Goal: Information Seeking & Learning: Check status

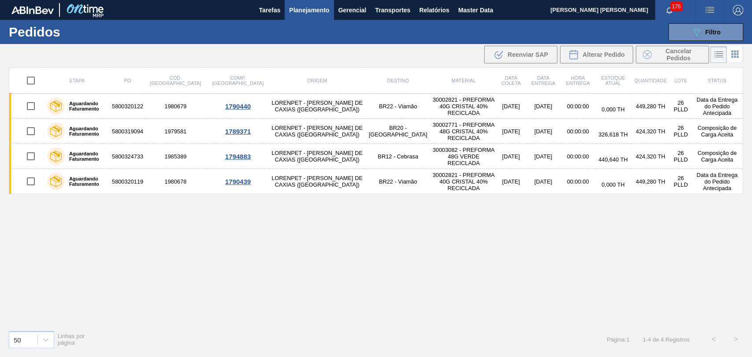
click at [300, 7] on span "Planejamento" at bounding box center [309, 10] width 40 height 11
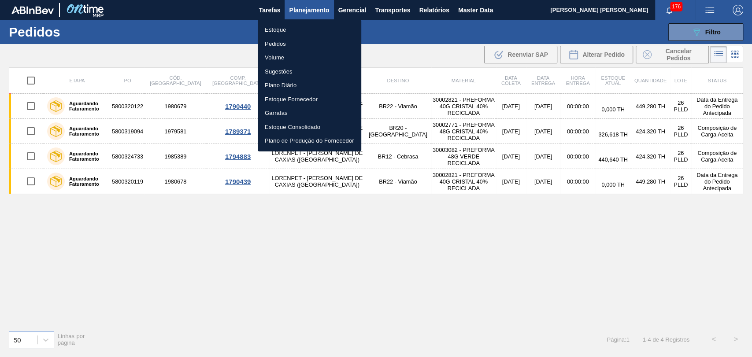
click at [282, 26] on li "Estoque" at bounding box center [310, 30] width 104 height 14
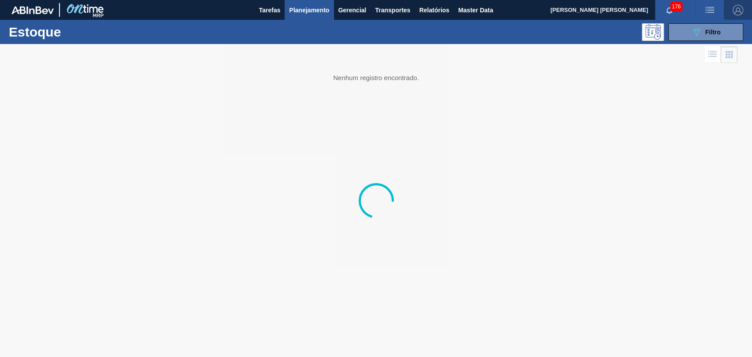
click at [739, 14] on img "button" at bounding box center [738, 10] width 11 height 11
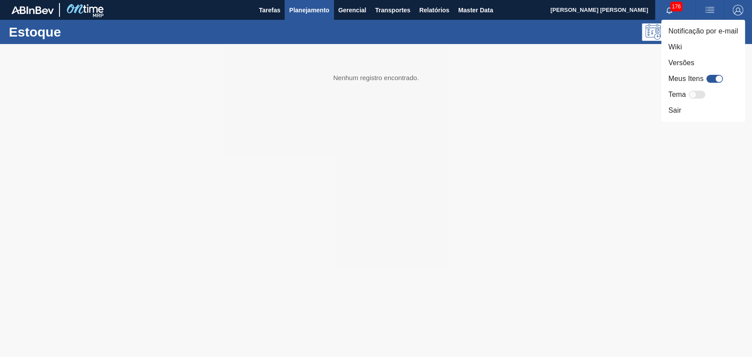
click at [704, 77] on div "Meus Itens" at bounding box center [696, 79] width 57 height 11
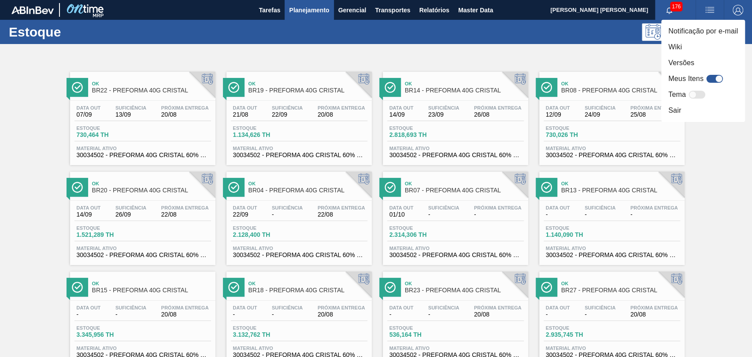
click at [709, 78] on div at bounding box center [714, 79] width 17 height 8
checkbox input "true"
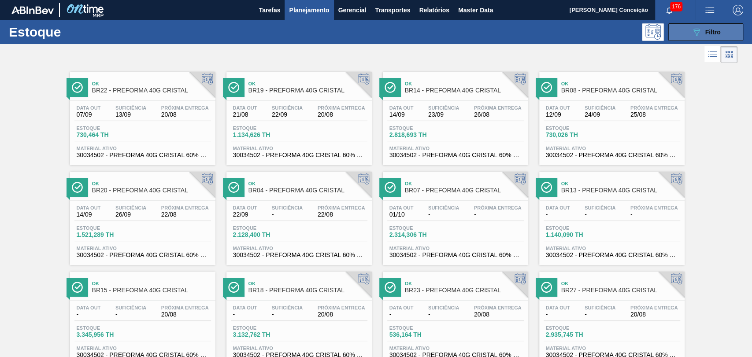
click at [701, 32] on div "089F7B8B-B2A5-4AFE-B5C0-19BA573D28AC Filtro" at bounding box center [706, 32] width 30 height 11
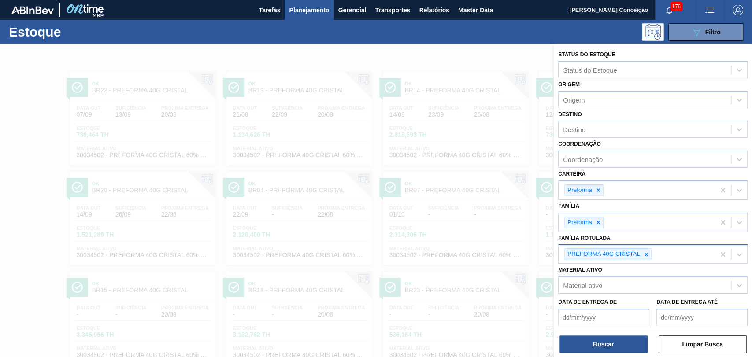
click at [645, 252] on icon at bounding box center [646, 255] width 6 height 6
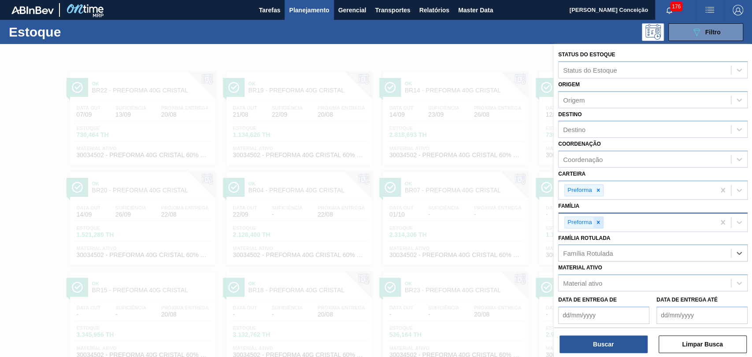
click at [600, 224] on icon at bounding box center [598, 222] width 6 height 6
click at [595, 185] on div "Preforma" at bounding box center [583, 191] width 39 height 12
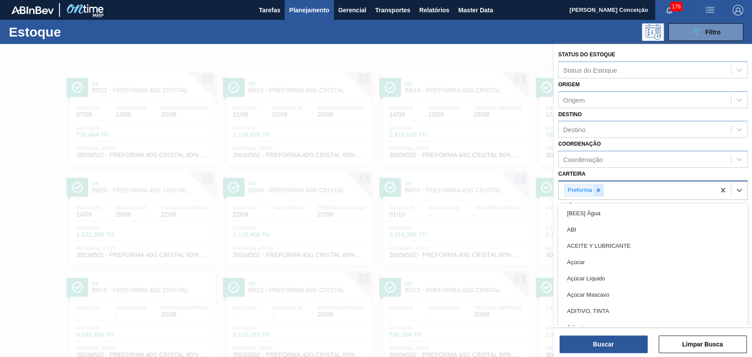
click at [602, 193] on div at bounding box center [598, 190] width 10 height 11
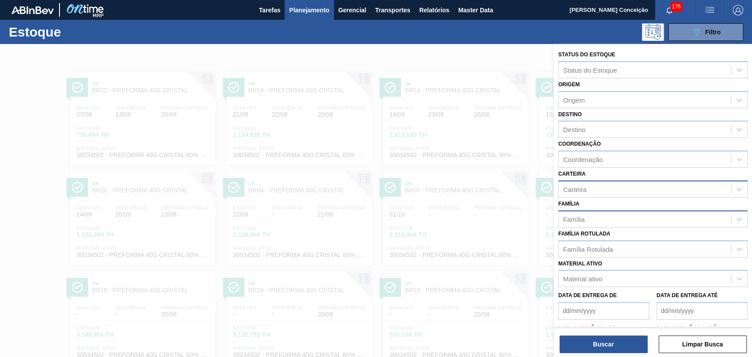
click at [620, 176] on div "Carteira Carteira" at bounding box center [652, 183] width 189 height 30
click at [604, 235] on label "Família Rotulada" at bounding box center [584, 234] width 52 height 6
click at [564, 245] on Rotulada "Família Rotulada" at bounding box center [563, 248] width 1 height 7
paste Rotulada "RÓTULO PLÁSTICO GCA ZERO 200ML H"
type Rotulada "RÓTULO PLÁSTICO GCA ZERO 200ML H"
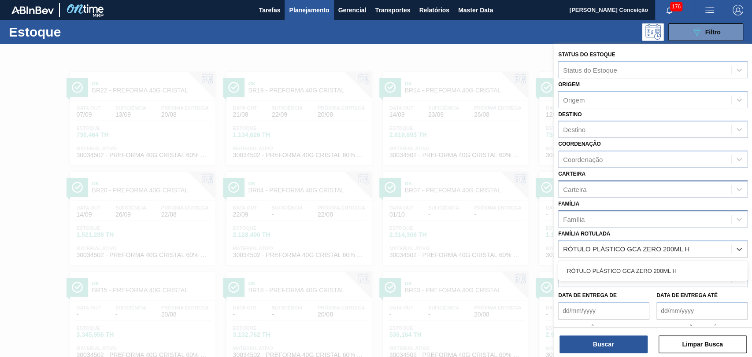
click at [612, 261] on div "RÓTULO PLÁSTICO GCA ZERO 200ML H" at bounding box center [652, 271] width 189 height 20
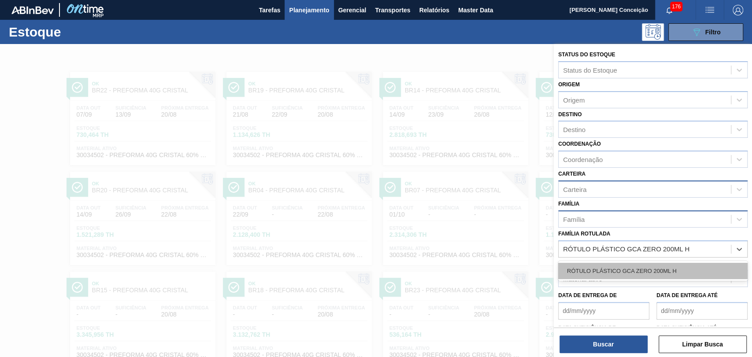
click at [612, 278] on div "RÓTULO PLÁSTICO GCA ZERO 200ML H" at bounding box center [652, 271] width 189 height 16
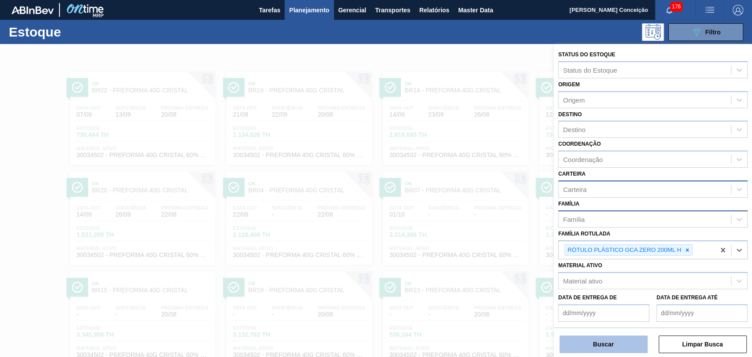
click at [613, 343] on button "Buscar" at bounding box center [604, 345] width 88 height 18
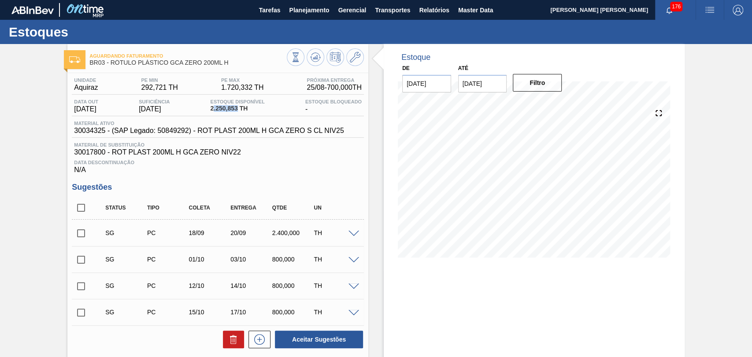
drag, startPoint x: 241, startPoint y: 108, endPoint x: 213, endPoint y: 106, distance: 28.3
click at [213, 106] on div "Estoque Disponível 2.250,853 TH" at bounding box center [237, 106] width 59 height 14
click at [294, 61] on icon at bounding box center [295, 57] width 5 height 8
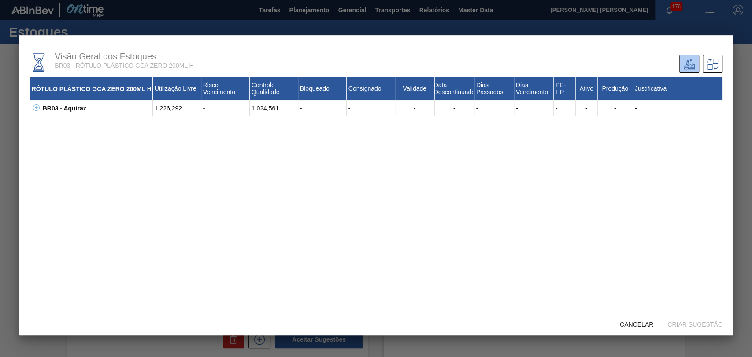
click at [41, 108] on div "BR03 - Aquiraz" at bounding box center [97, 108] width 112 height 16
click at [37, 111] on icon at bounding box center [36, 107] width 7 height 7
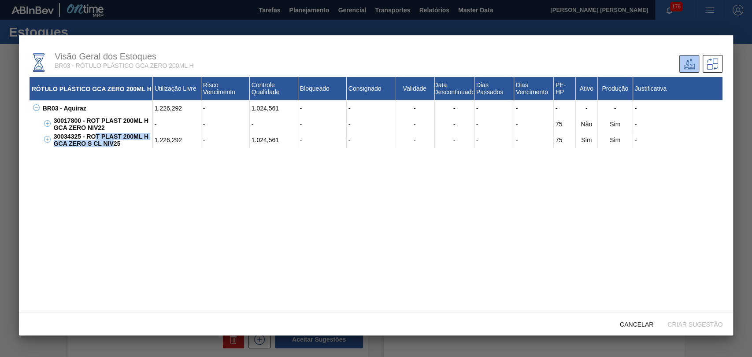
drag, startPoint x: 111, startPoint y: 144, endPoint x: 82, endPoint y: 136, distance: 30.1
click at [83, 136] on div "30034325 - ROT PLAST 200ML H GCA ZERO S CL NIV25" at bounding box center [102, 140] width 101 height 16
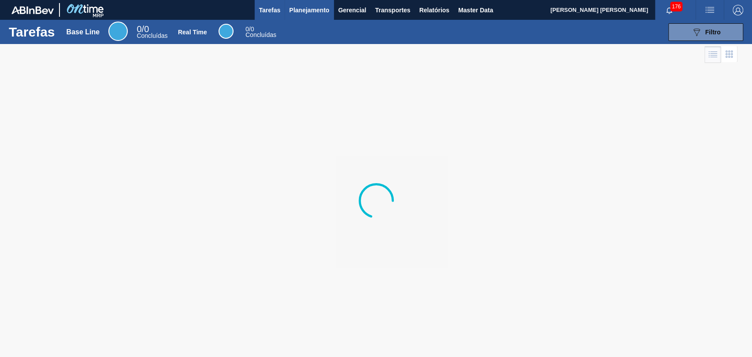
click at [307, 15] on span "Planejamento" at bounding box center [309, 10] width 40 height 11
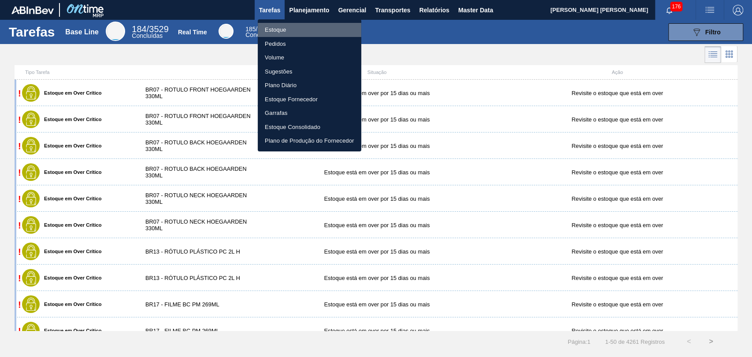
click at [290, 33] on li "Estoque" at bounding box center [310, 30] width 104 height 14
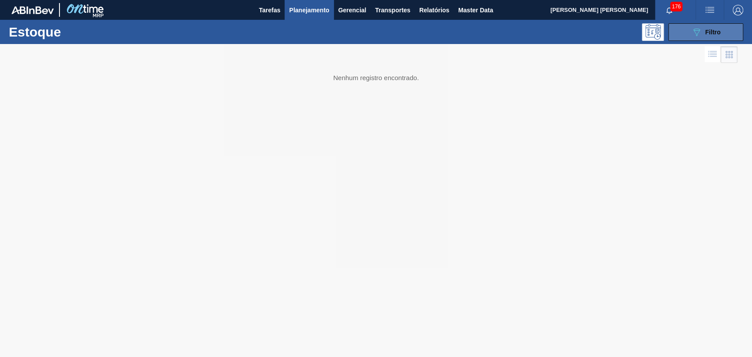
click at [684, 30] on button "089F7B8B-B2A5-4AFE-B5C0-19BA573D28AC Filtro" at bounding box center [705, 32] width 75 height 18
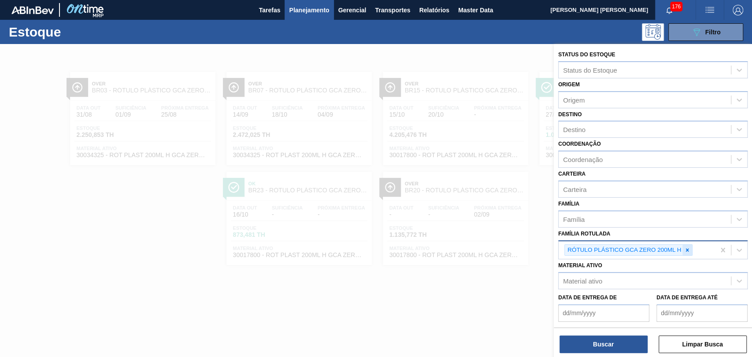
click at [687, 250] on icon at bounding box center [687, 249] width 3 height 3
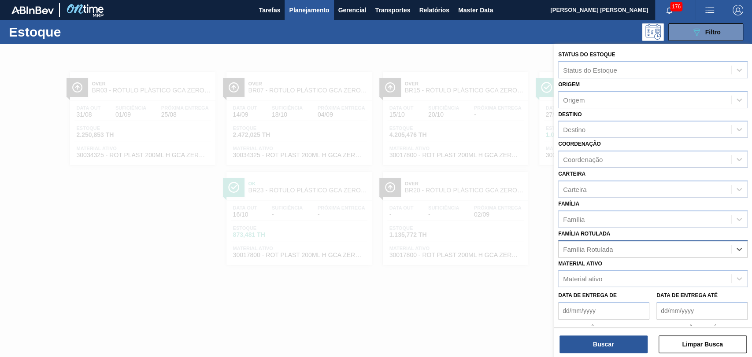
paste Rotulada "RÓTULO PLÁSTICO GCA 200ML H"
type Rotulada "RÓTULO PLÁSTICO GCA 200ML H"
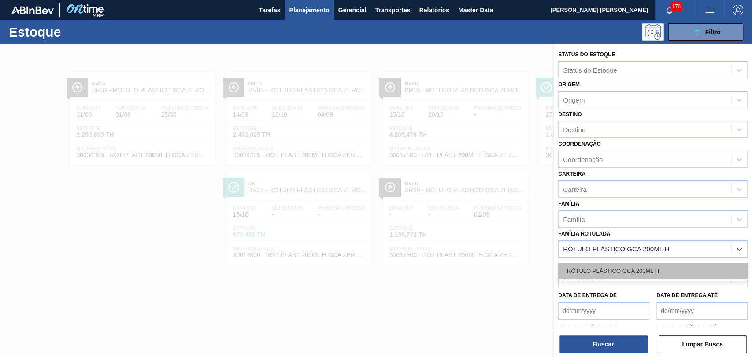
click at [638, 269] on div "RÓTULO PLÁSTICO GCA 200ML H" at bounding box center [652, 271] width 189 height 16
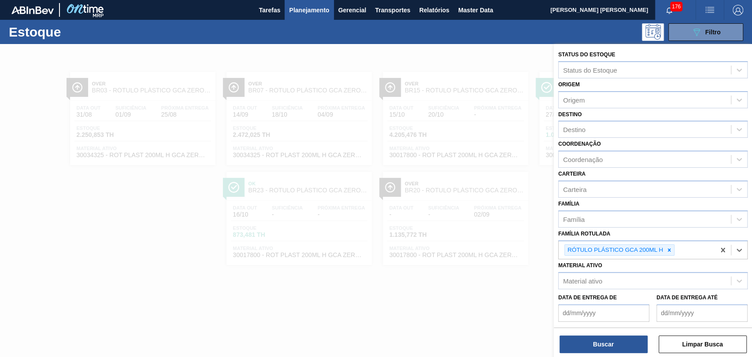
click at [627, 355] on div "Status do Estoque Status do Estoque Origem Origem Destino Destino Coordenação C…" at bounding box center [653, 201] width 198 height 315
click at [624, 348] on button "Buscar" at bounding box center [604, 345] width 88 height 18
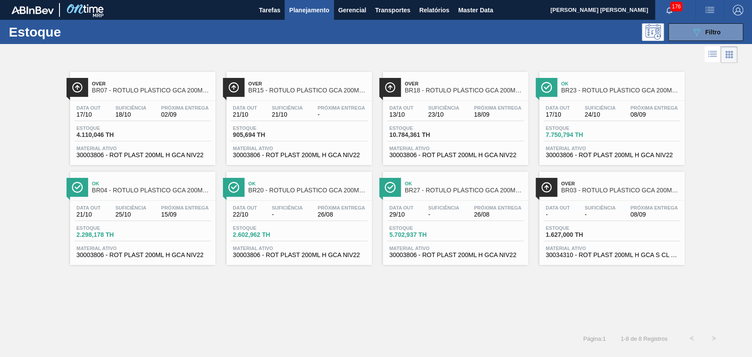
click at [204, 221] on div "Data out 21/10 Suficiência 25/10 Próxima Entrega 15/09" at bounding box center [142, 213] width 137 height 16
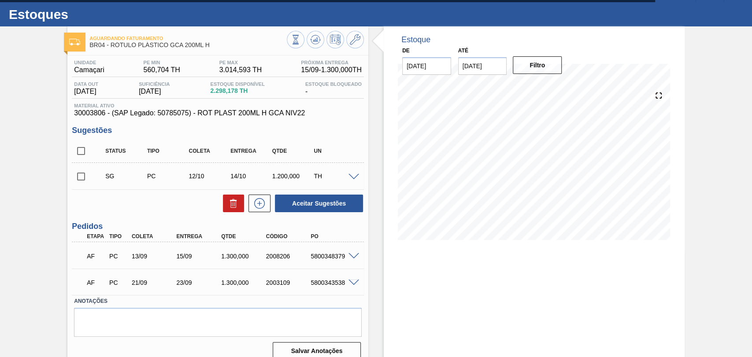
scroll to position [28, 0]
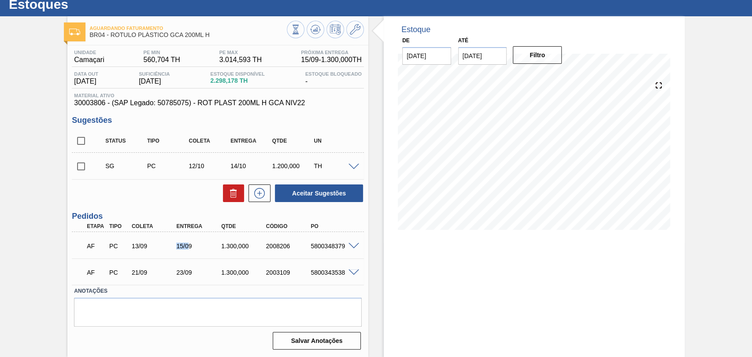
drag, startPoint x: 182, startPoint y: 246, endPoint x: 188, endPoint y: 246, distance: 6.2
click at [188, 246] on div "15/09" at bounding box center [199, 246] width 50 height 7
drag, startPoint x: 183, startPoint y: 270, endPoint x: 207, endPoint y: 273, distance: 23.5
click at [204, 273] on div "23/09" at bounding box center [199, 272] width 50 height 7
click at [475, 63] on input "30/09/2025" at bounding box center [482, 56] width 49 height 18
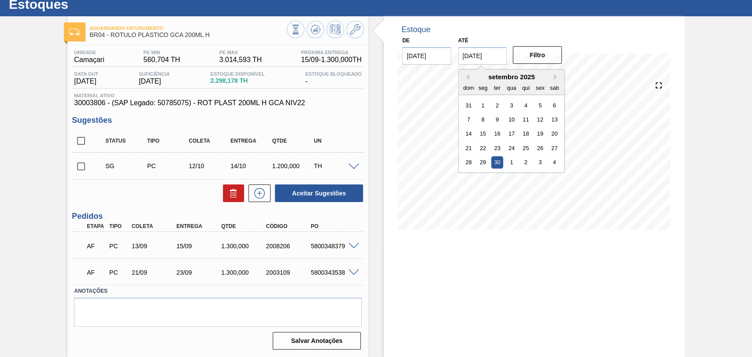
click at [552, 75] on div "setembro 2025" at bounding box center [512, 76] width 106 height 7
click at [554, 76] on button "Next Month" at bounding box center [557, 77] width 6 height 6
click at [554, 161] on div "3" at bounding box center [555, 162] width 12 height 12
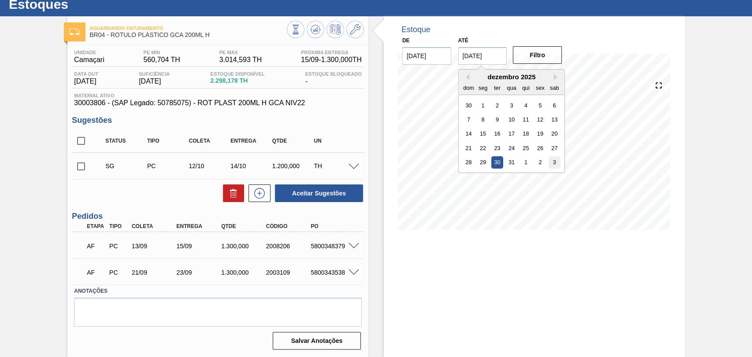
type input "[DATE]"
click at [537, 63] on div "Filtro" at bounding box center [538, 54] width 56 height 19
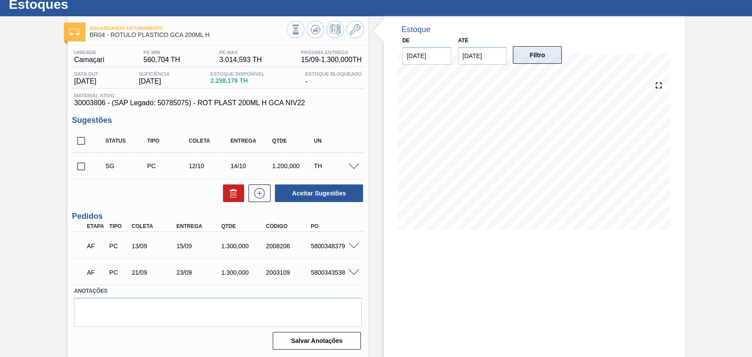
click at [539, 59] on button "Filtro" at bounding box center [537, 55] width 49 height 18
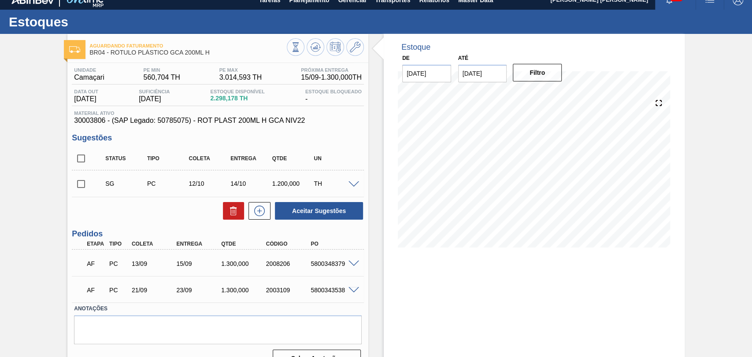
scroll to position [0, 0]
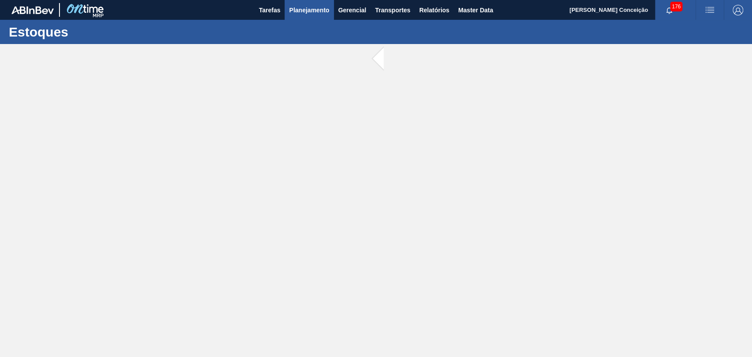
click at [294, 11] on span "Planejamento" at bounding box center [309, 10] width 40 height 11
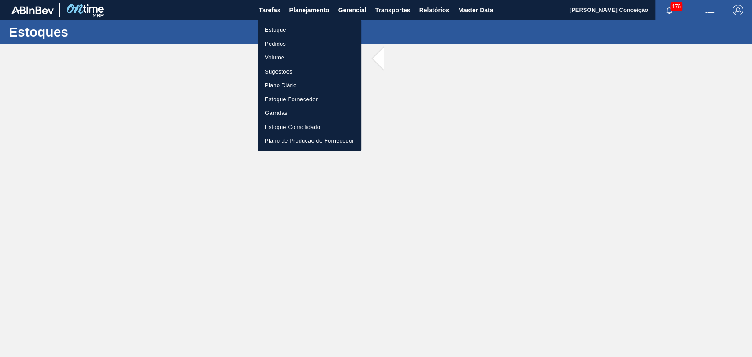
click at [287, 44] on li "Pedidos" at bounding box center [310, 44] width 104 height 14
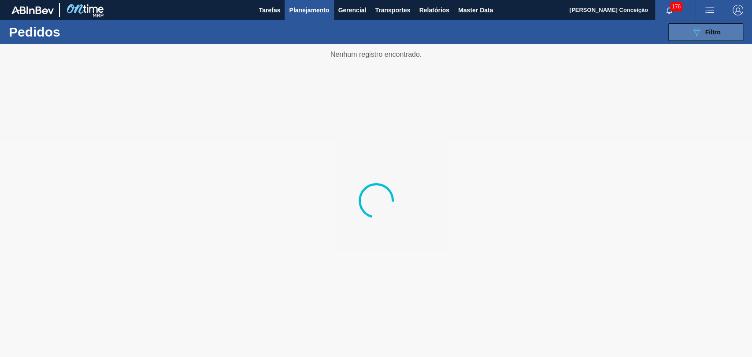
click at [705, 34] on span "Filtro" at bounding box center [712, 32] width 15 height 7
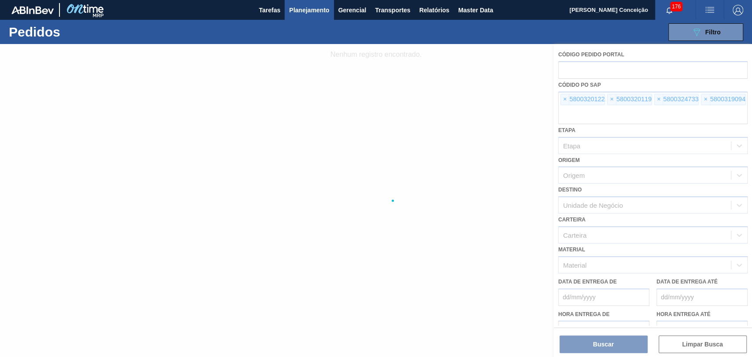
click at [594, 116] on div at bounding box center [376, 200] width 752 height 313
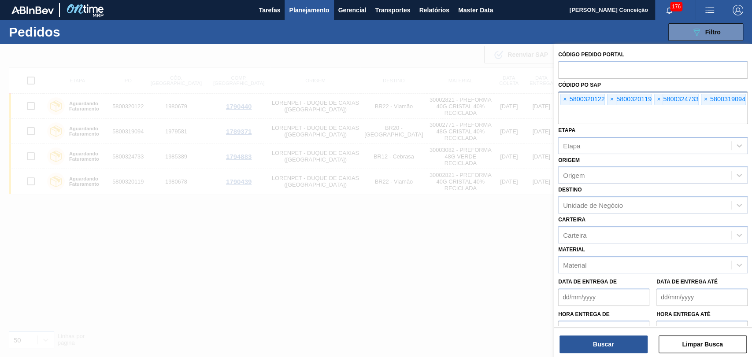
click at [582, 113] on input "text" at bounding box center [652, 116] width 189 height 17
paste input "5800319094"
type input "5800319094"
click at [610, 339] on button "Buscar" at bounding box center [604, 345] width 88 height 18
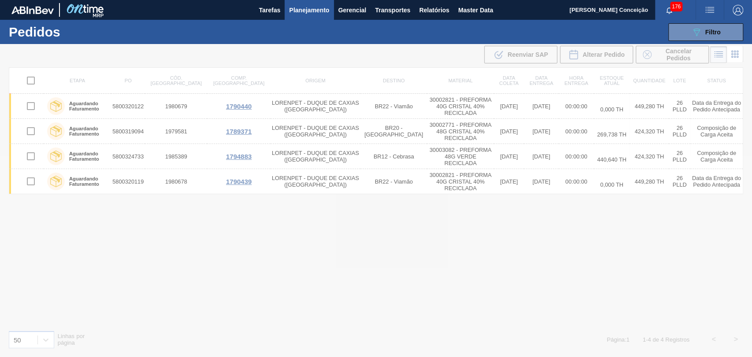
click at [204, 293] on div at bounding box center [376, 200] width 752 height 313
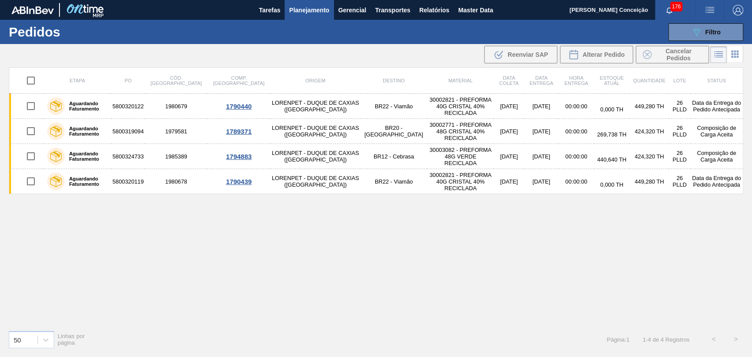
click at [266, 267] on div "Etapa PO Cód. Pedido Comp. Carga Origem Destino Material Data coleta Data entre…" at bounding box center [376, 195] width 734 height 256
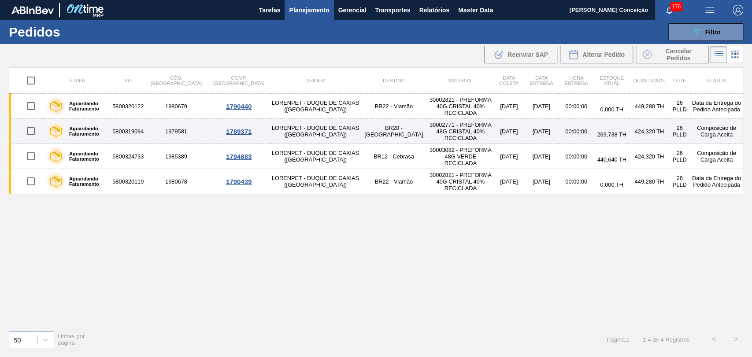
click at [271, 137] on td "LORENPET - DUQUE DE CAXIAS ([GEOGRAPHIC_DATA])" at bounding box center [316, 131] width 90 height 25
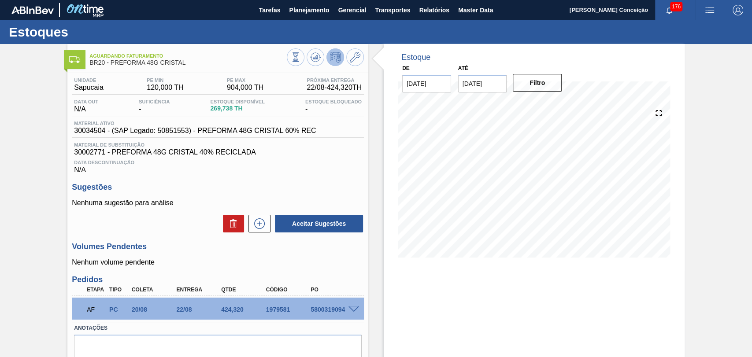
click at [374, 277] on div "Estoque De [DATE] Até [DATE] Filtro" at bounding box center [526, 219] width 316 height 350
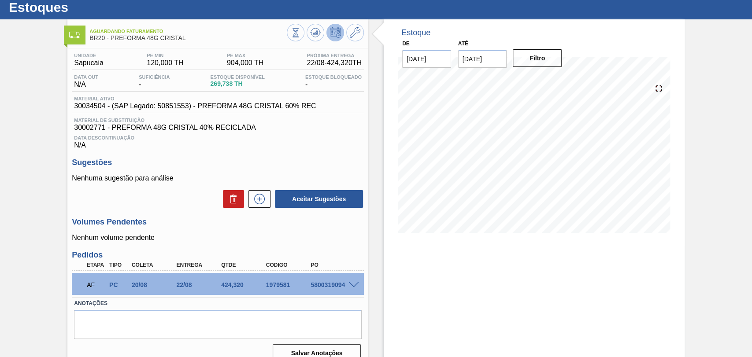
scroll to position [39, 0]
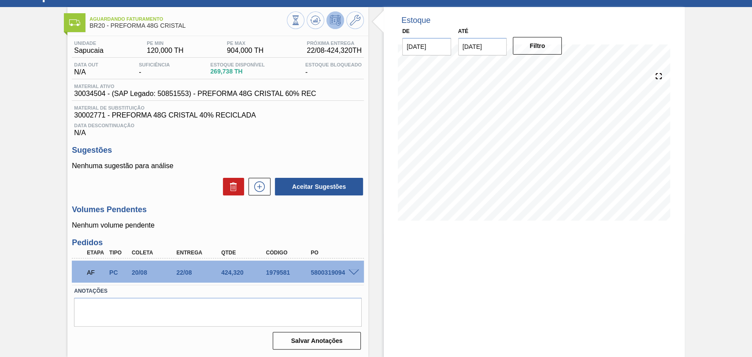
click at [356, 270] on span at bounding box center [354, 273] width 11 height 7
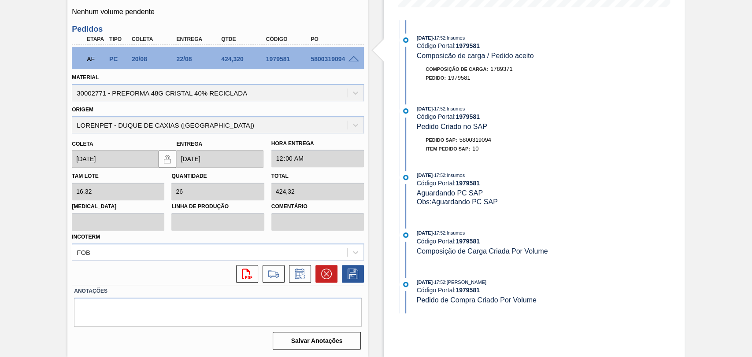
scroll to position [105, 0]
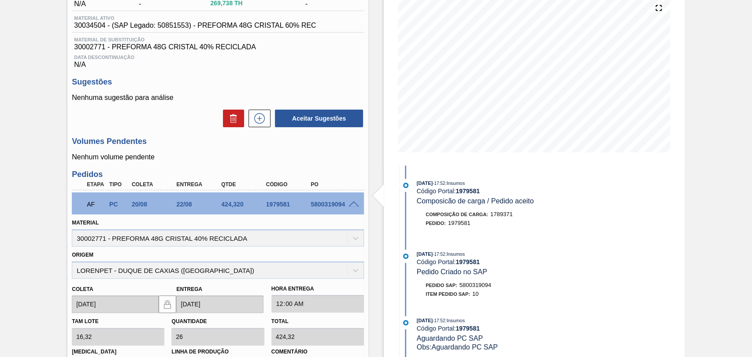
click at [330, 208] on div "5800319094" at bounding box center [333, 204] width 50 height 7
copy div "5800319094"
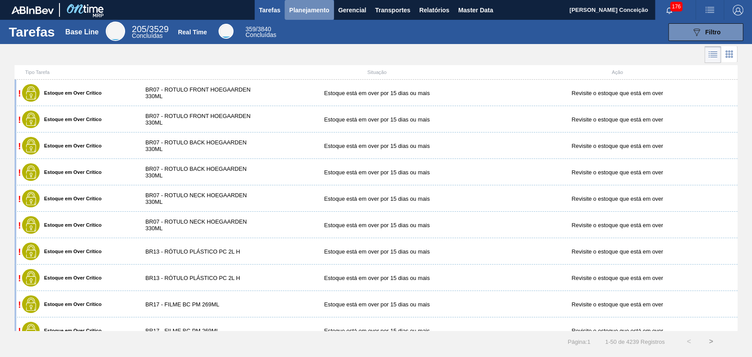
click at [302, 11] on span "Planejamento" at bounding box center [309, 10] width 40 height 11
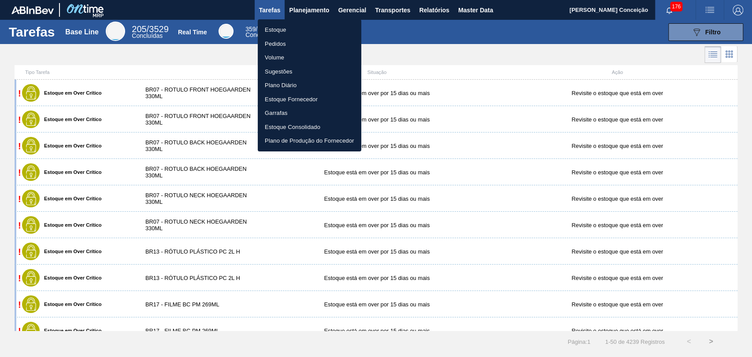
click at [277, 33] on li "Estoque" at bounding box center [310, 30] width 104 height 14
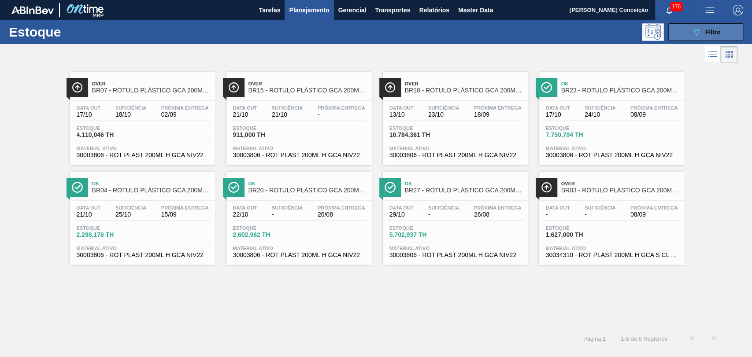
click at [692, 33] on icon "089F7B8B-B2A5-4AFE-B5C0-19BA573D28AC" at bounding box center [696, 32] width 11 height 11
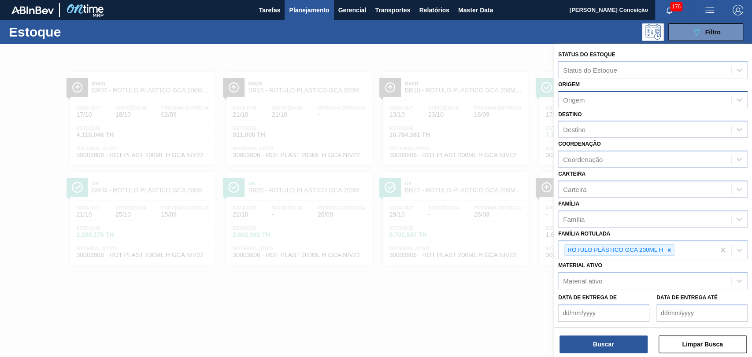
click at [588, 101] on div "Origem" at bounding box center [645, 99] width 172 height 13
click at [586, 100] on div "Origem" at bounding box center [645, 99] width 172 height 13
click at [575, 128] on div "Destino" at bounding box center [574, 129] width 22 height 7
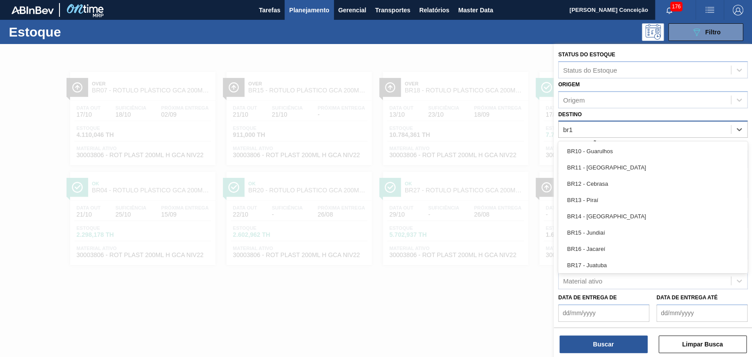
type input "br19"
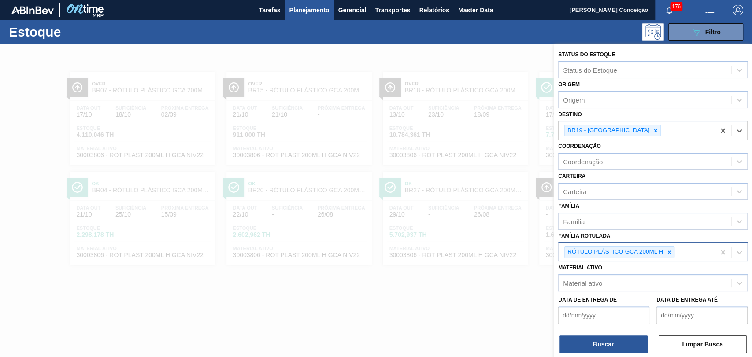
click at [670, 254] on icon at bounding box center [669, 252] width 6 height 6
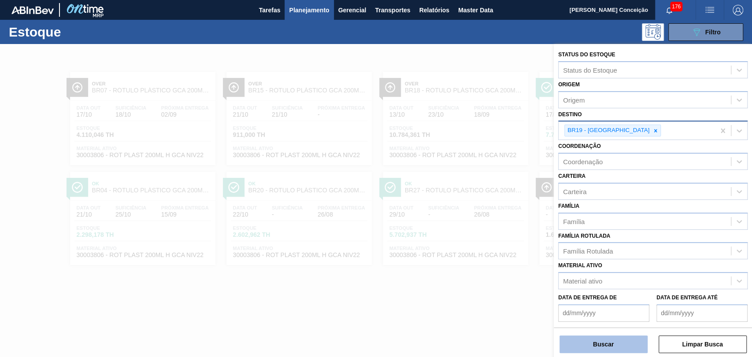
click at [612, 343] on button "Buscar" at bounding box center [604, 345] width 88 height 18
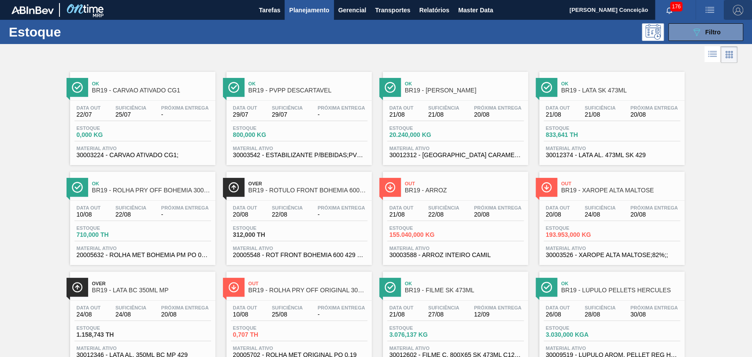
click at [737, 11] on img "button" at bounding box center [738, 10] width 11 height 11
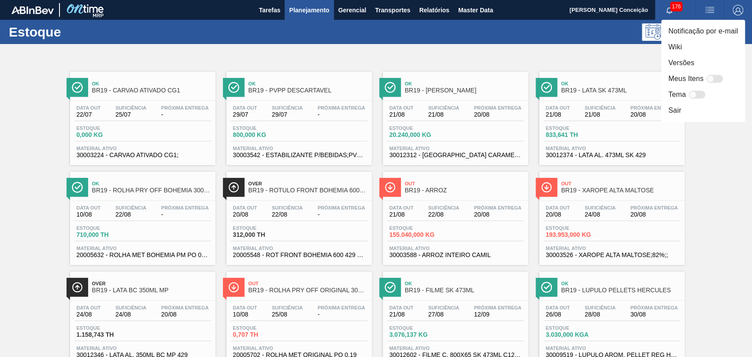
click at [716, 81] on div at bounding box center [714, 79] width 17 height 8
checkbox input "false"
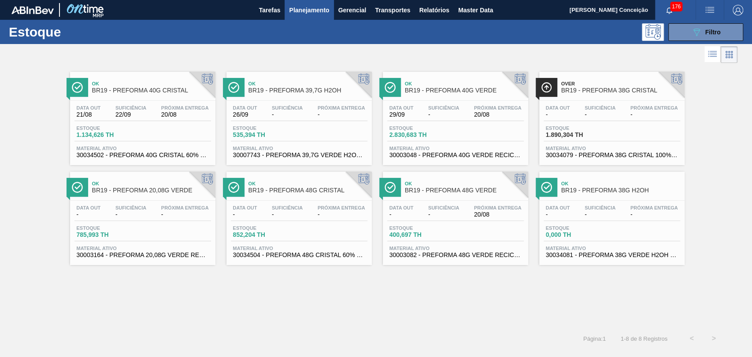
click at [248, 289] on div "Ok BR19 - PREFORMA 40G CRISTAL Data [DATE] Suficiência 22/09 Próxima Entrega 20…" at bounding box center [376, 196] width 752 height 263
click at [418, 298] on div "Ok BR19 - PREFORMA 40G CRISTAL Data [DATE] Suficiência 22/09 Próxima Entrega 20…" at bounding box center [376, 196] width 752 height 263
click at [133, 98] on div "Ok BR19 - PREFORMA 40G CRISTAL Data out 21/08 Suficiência 22/09 Próxima Entrega…" at bounding box center [142, 118] width 145 height 93
click at [314, 313] on div "Ok BR19 - PREFORMA 40G CRISTAL Data [DATE] Suficiência 22/09 Próxima Entrega 20…" at bounding box center [376, 196] width 752 height 263
click at [311, 12] on span "Planejamento" at bounding box center [309, 10] width 40 height 11
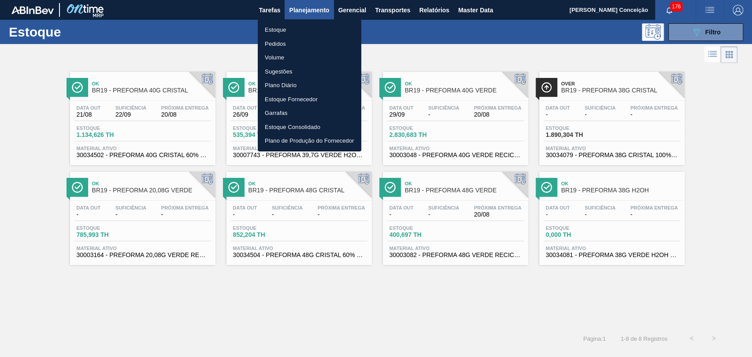
click at [286, 42] on li "Pedidos" at bounding box center [310, 44] width 104 height 14
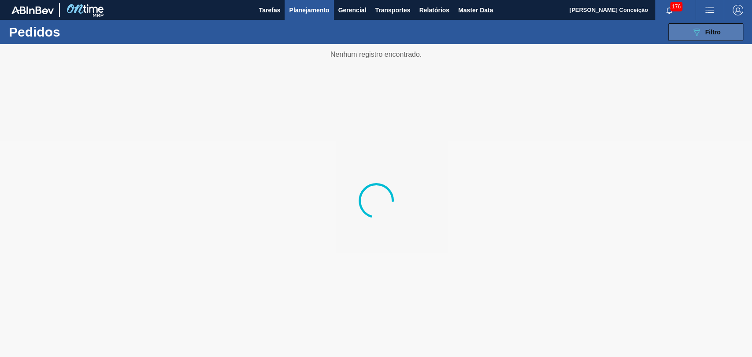
click at [683, 31] on button "089F7B8B-B2A5-4AFE-B5C0-19BA573D28AC Filtro" at bounding box center [705, 32] width 75 height 18
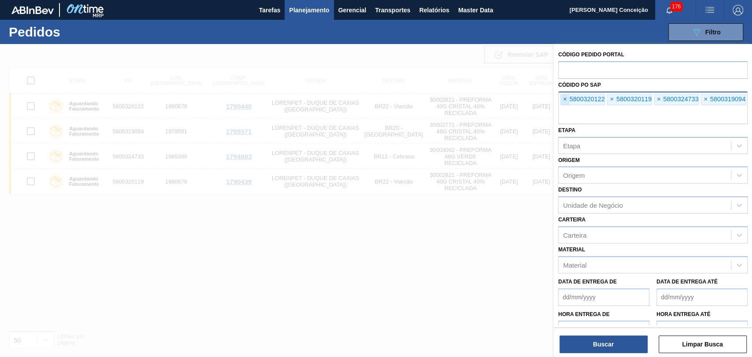
click at [564, 102] on span "×" at bounding box center [565, 99] width 8 height 11
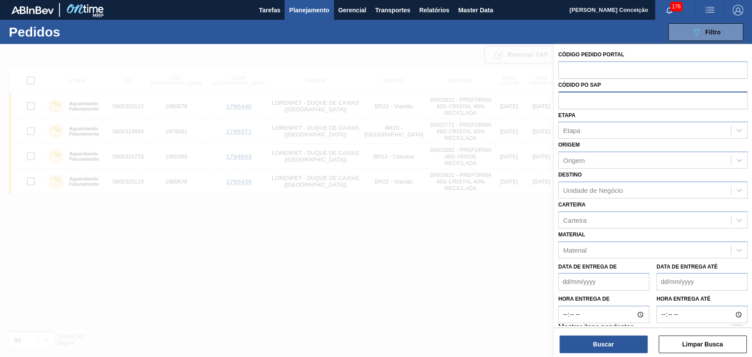
click at [564, 102] on input "text" at bounding box center [652, 100] width 189 height 17
click at [583, 104] on input "text" at bounding box center [652, 100] width 189 height 17
paste input "5800346706"
type input "5800346706"
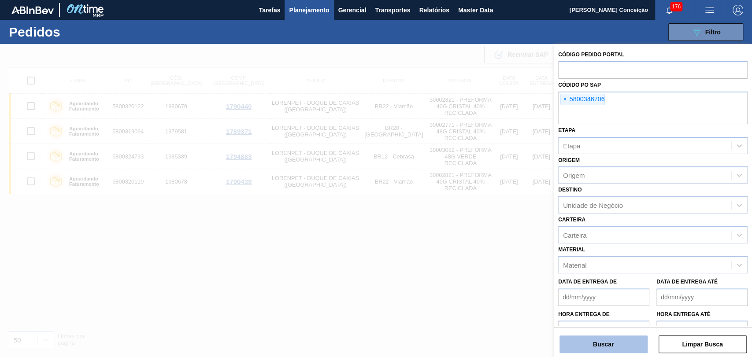
click at [594, 350] on button "Buscar" at bounding box center [604, 345] width 88 height 18
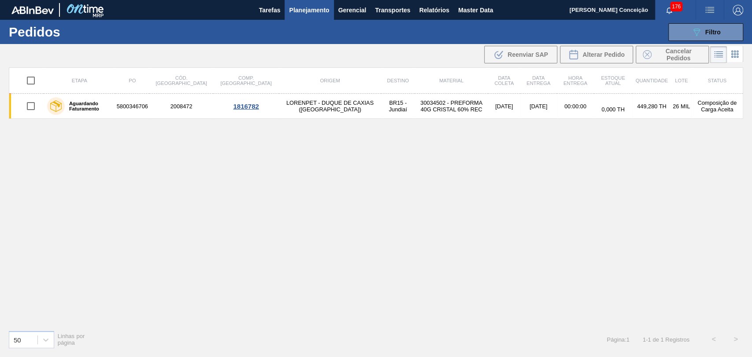
click at [335, 152] on div "Etapa PO Cód. Pedido Comp. Carga Origem Destino Material Data coleta Data entre…" at bounding box center [376, 195] width 734 height 256
click at [418, 178] on div "Etapa PO Cód. Pedido Comp. Carga Origem Destino Material Data coleta Data entre…" at bounding box center [376, 195] width 734 height 256
click at [367, 173] on div "Etapa PO Cód. Pedido Comp. Carga Origem Destino Material Data coleta Data entre…" at bounding box center [376, 195] width 734 height 256
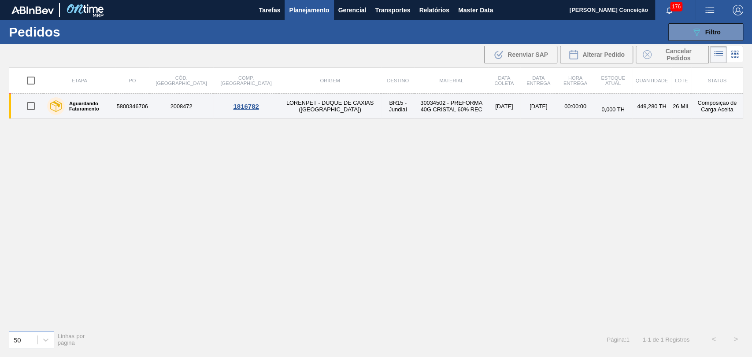
click at [415, 107] on td "30034502 - PREFORMA 40G CRISTAL 60% REC" at bounding box center [452, 106] width 74 height 25
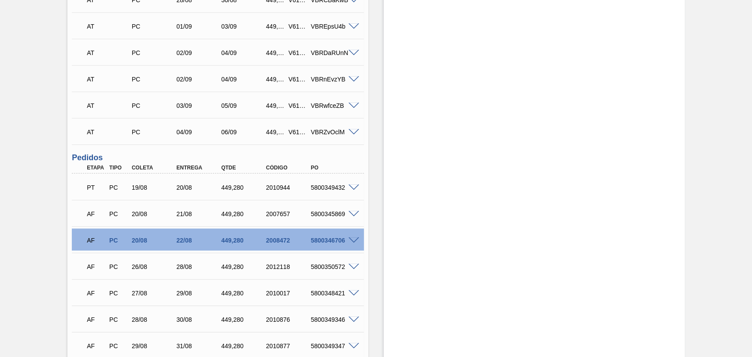
scroll to position [342, 0]
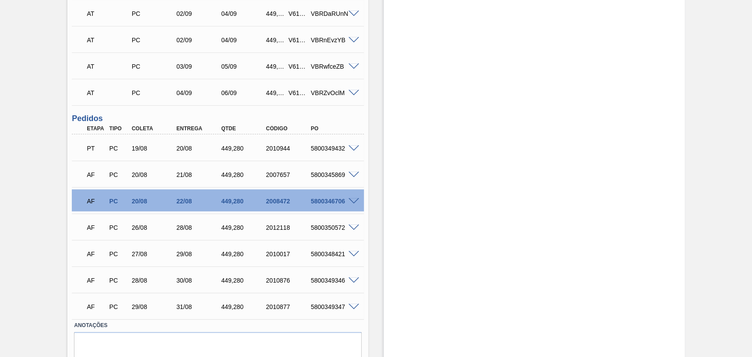
click at [352, 204] on span at bounding box center [354, 201] width 11 height 7
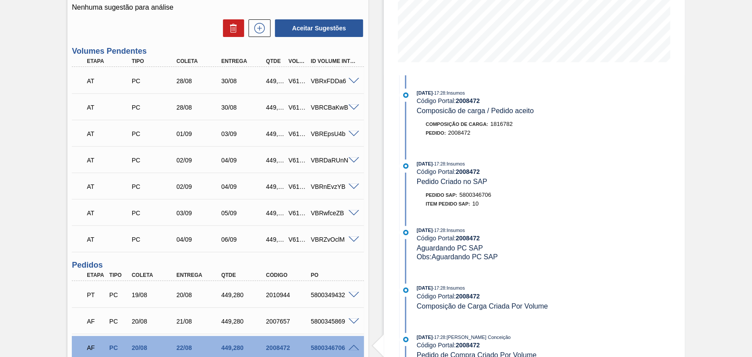
scroll to position [245, 0]
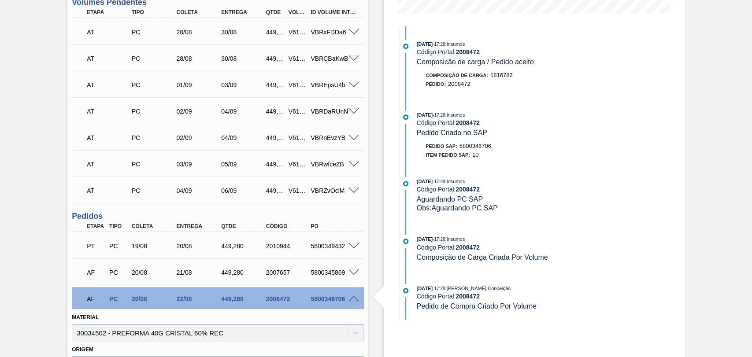
click at [321, 300] on div "5800346706" at bounding box center [333, 299] width 50 height 7
copy div "5800346706"
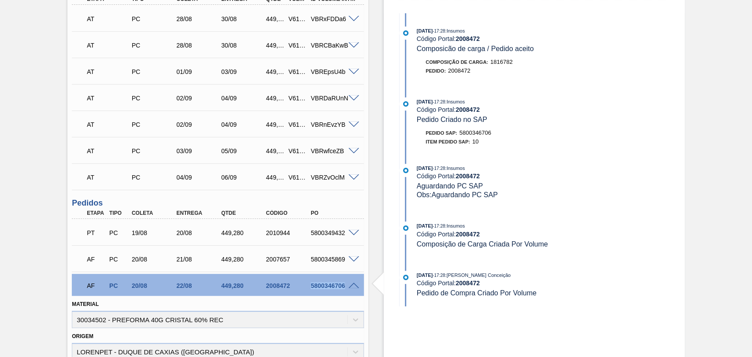
scroll to position [293, 0]
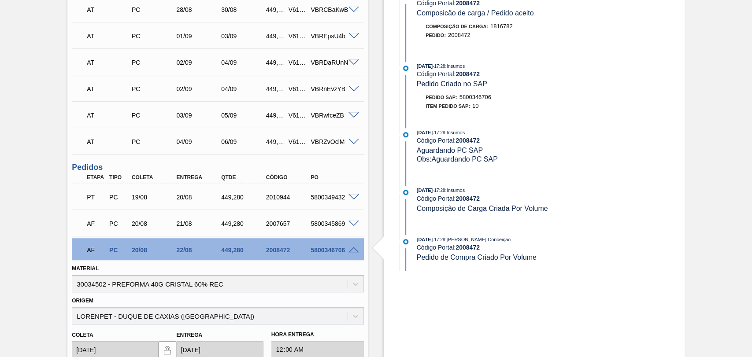
click at [353, 251] on span at bounding box center [354, 250] width 11 height 7
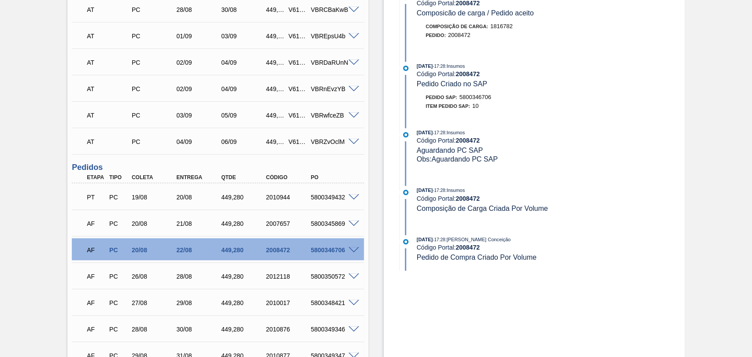
click at [377, 247] on div "Estoque De 20/08/2025 Até 03/01/2026 Filtro 13/08/2025 - 17:28 : Insumos Código…" at bounding box center [526, 96] width 316 height 690
click at [376, 286] on div "Estoque De 20/08/2025 Até 03/01/2026 Filtro 13/08/2025 - 17:28 : Insumos Código…" at bounding box center [526, 96] width 316 height 690
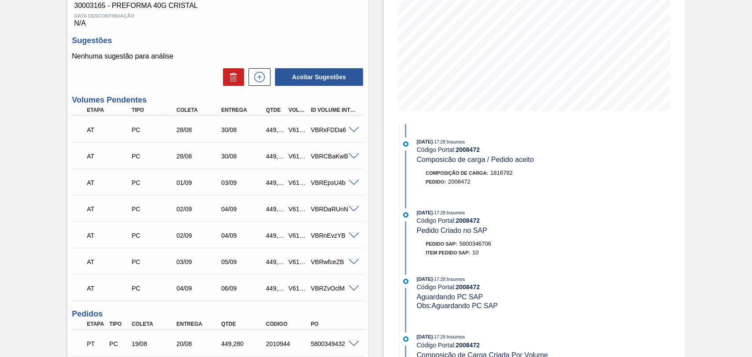
scroll to position [378, 0]
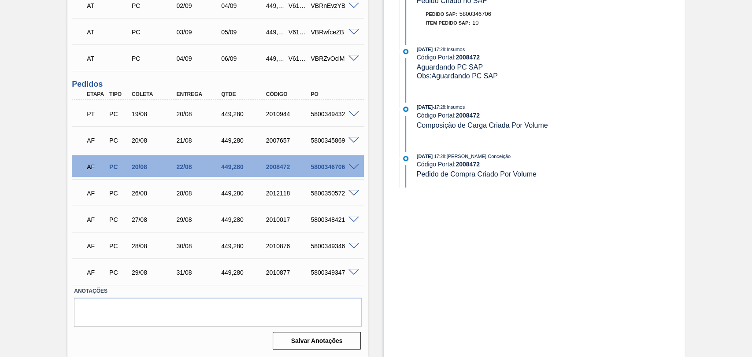
click at [352, 140] on span at bounding box center [354, 140] width 11 height 7
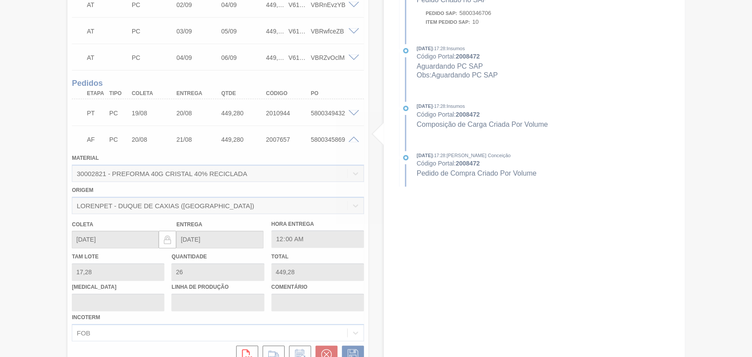
click at [352, 140] on div at bounding box center [376, 178] width 752 height 357
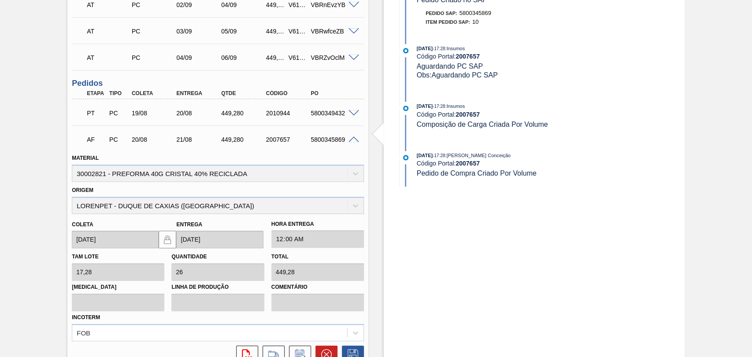
click at [352, 137] on span at bounding box center [354, 140] width 11 height 7
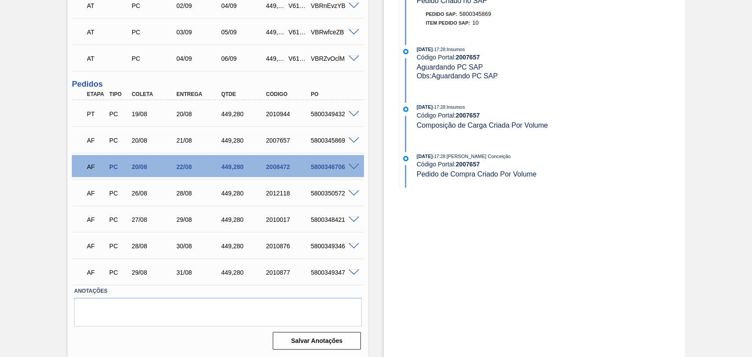
click at [356, 165] on span at bounding box center [354, 167] width 11 height 7
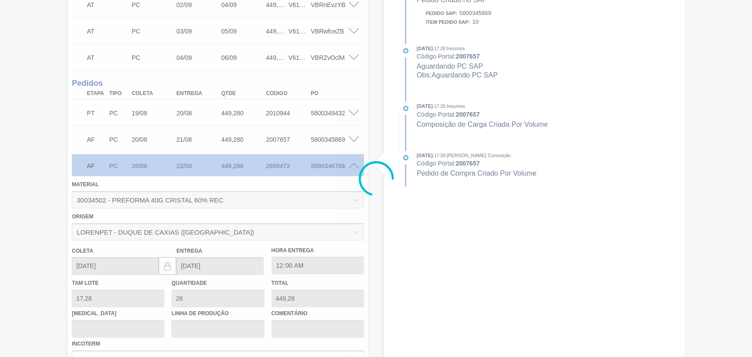
click at [356, 166] on div at bounding box center [376, 178] width 752 height 357
click at [353, 165] on div at bounding box center [376, 178] width 752 height 357
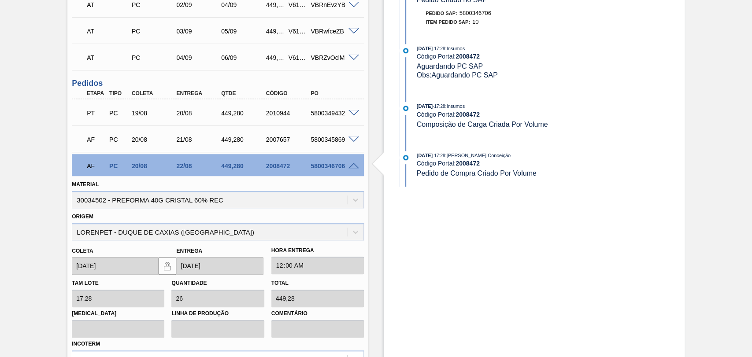
click at [353, 165] on span at bounding box center [354, 166] width 11 height 7
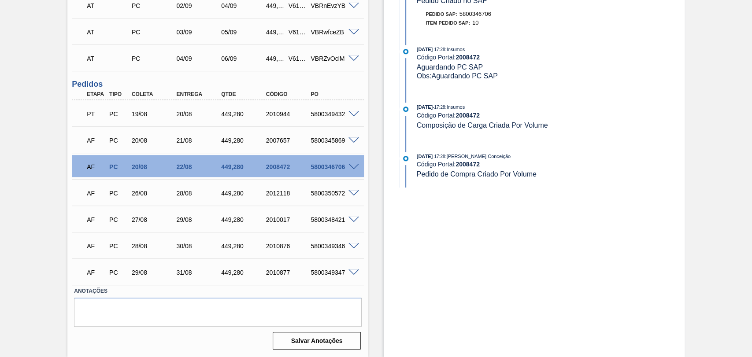
click at [352, 139] on span at bounding box center [354, 140] width 11 height 7
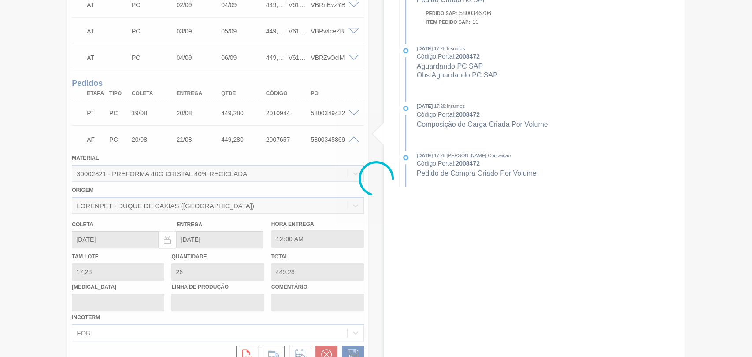
click at [352, 139] on div at bounding box center [376, 178] width 752 height 357
click at [353, 141] on div at bounding box center [376, 178] width 752 height 357
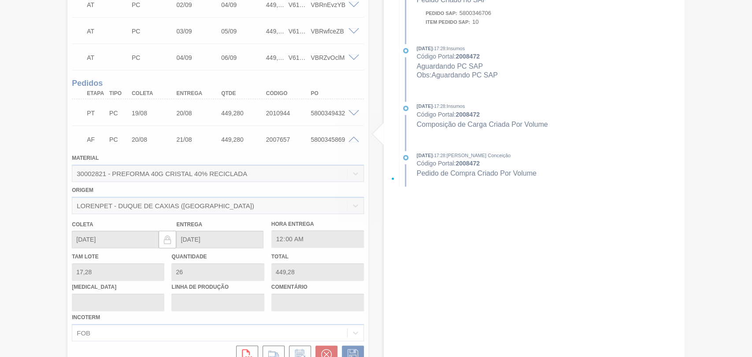
click at [353, 141] on div at bounding box center [376, 178] width 752 height 357
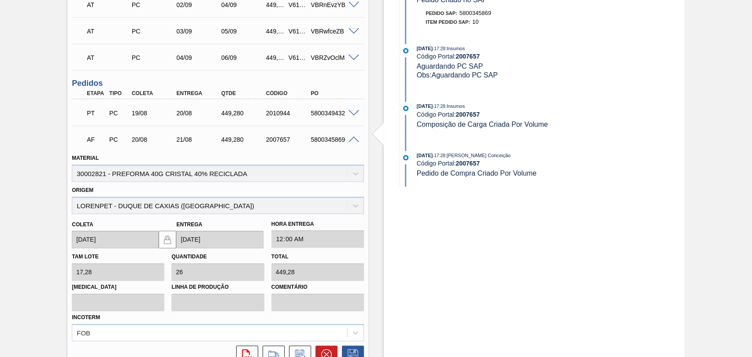
click at [353, 141] on span at bounding box center [354, 140] width 11 height 7
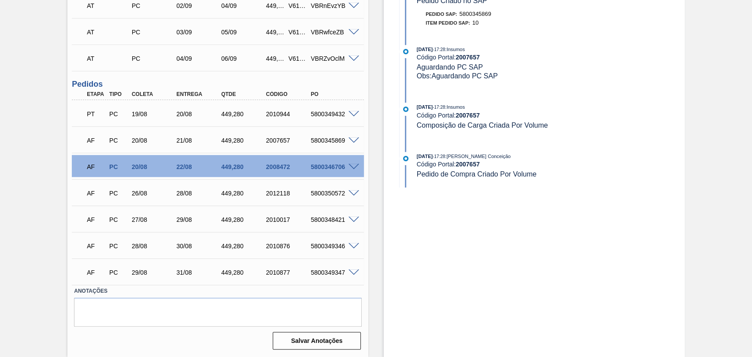
click at [353, 165] on span at bounding box center [354, 167] width 11 height 7
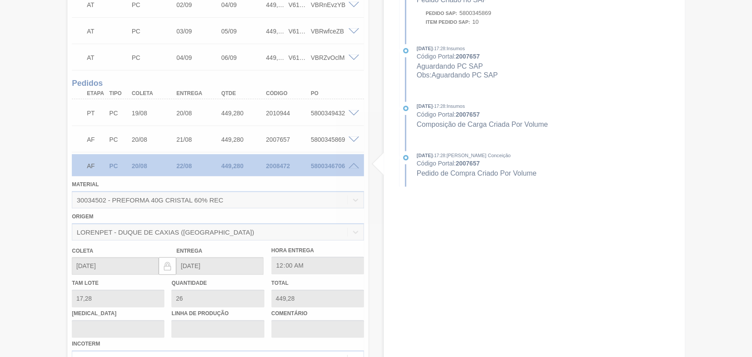
click at [353, 165] on div at bounding box center [376, 178] width 752 height 357
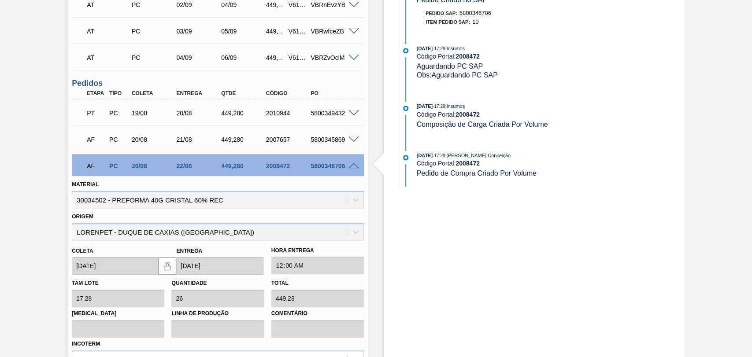
click at [353, 165] on span at bounding box center [354, 166] width 11 height 7
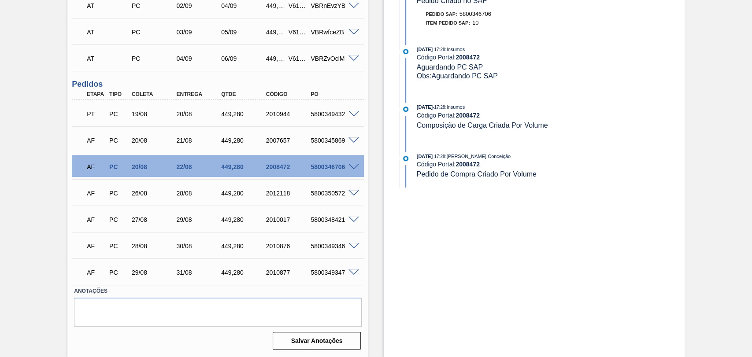
click at [353, 165] on span at bounding box center [354, 167] width 11 height 7
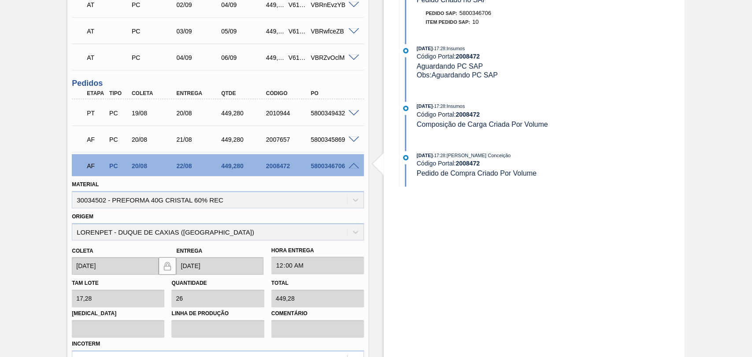
click at [353, 165] on span at bounding box center [354, 166] width 11 height 7
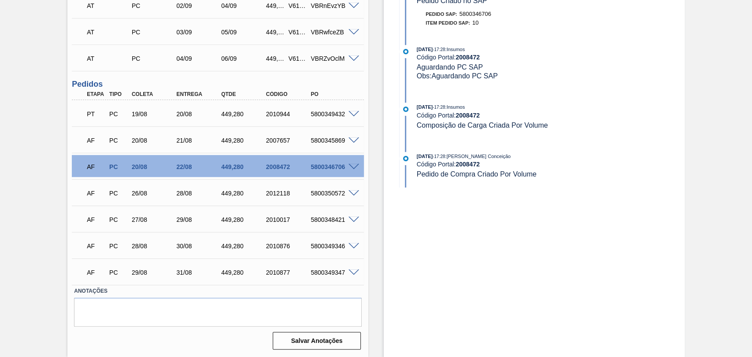
click at [372, 133] on div "Estoque De 20/08/2025 Até 03/01/2026 Filtro 11/09 Projeção de Estoque 4,796.576…" at bounding box center [526, 12] width 316 height 690
click at [337, 197] on div "5800350572" at bounding box center [333, 193] width 50 height 7
click at [371, 144] on div "Estoque De 20/08/2025 Até 03/01/2026 Filtro 11/09 Projeção de Estoque 4,796.576…" at bounding box center [526, 12] width 316 height 690
click at [352, 167] on span at bounding box center [354, 167] width 11 height 7
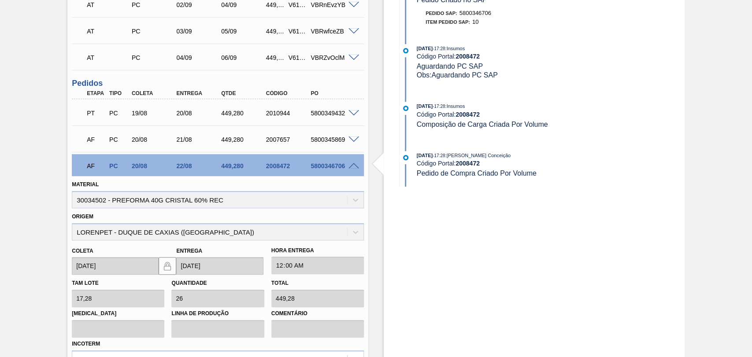
click at [352, 167] on span at bounding box center [354, 166] width 11 height 7
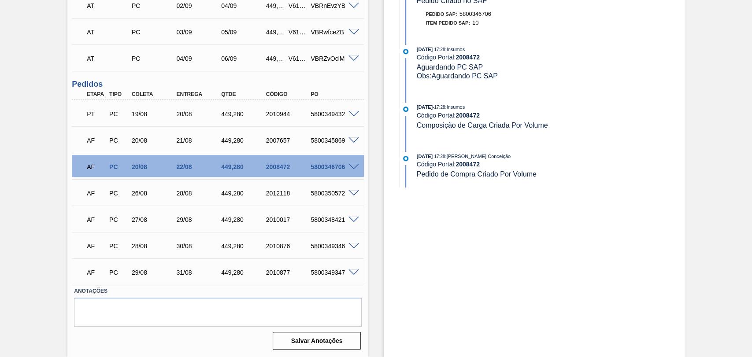
click at [352, 137] on span at bounding box center [354, 140] width 11 height 7
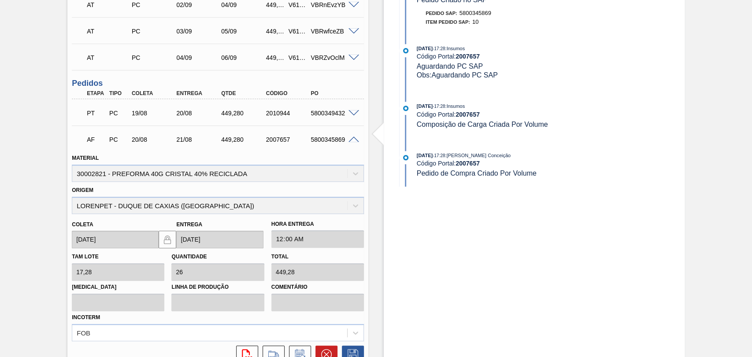
click at [352, 137] on span at bounding box center [354, 140] width 11 height 7
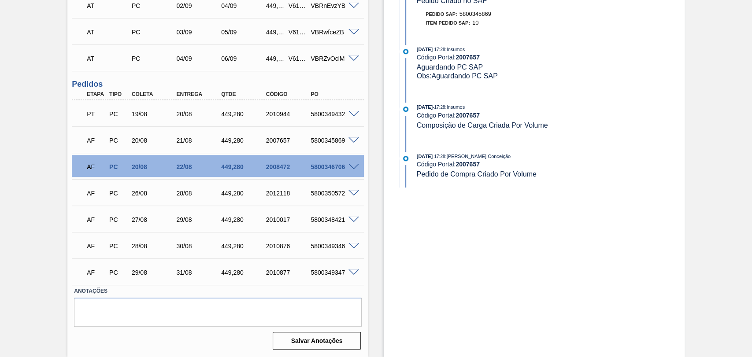
click at [353, 167] on span at bounding box center [354, 167] width 11 height 7
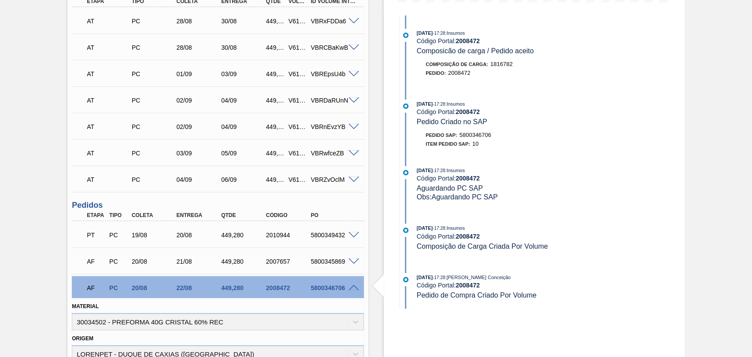
scroll to position [329, 0]
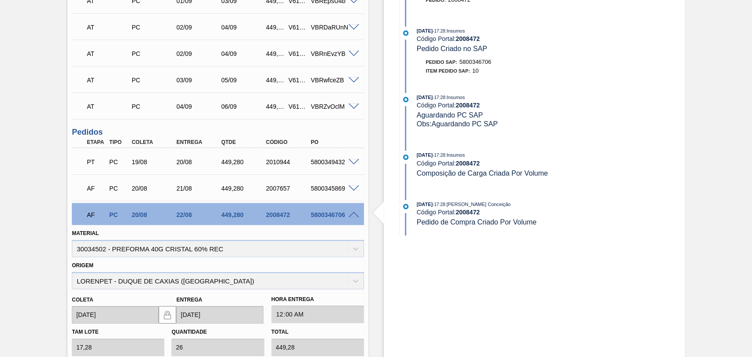
click at [354, 186] on span at bounding box center [354, 188] width 11 height 7
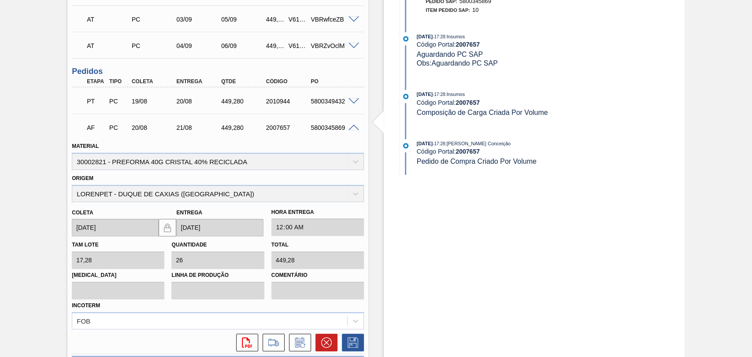
scroll to position [391, 0]
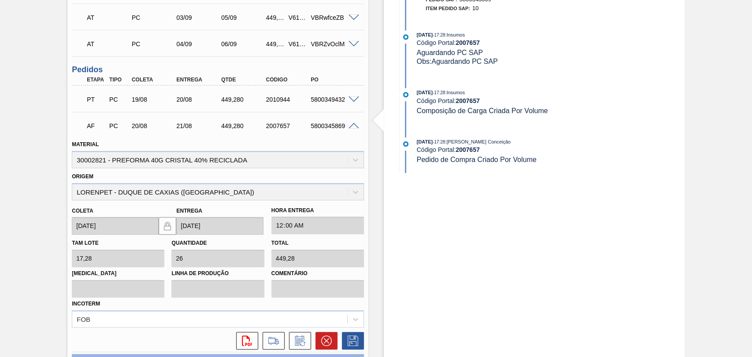
click at [353, 128] on span at bounding box center [354, 126] width 11 height 7
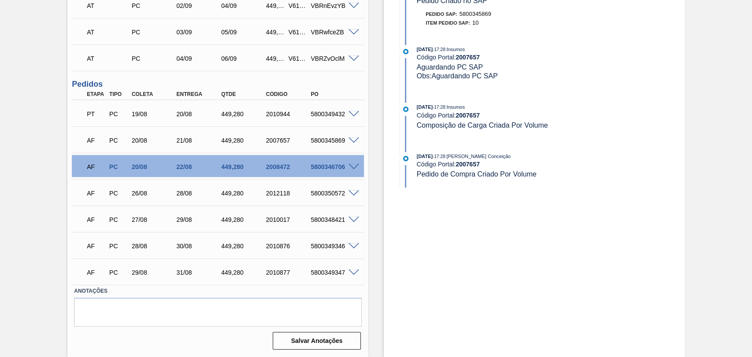
click at [356, 165] on span at bounding box center [354, 167] width 11 height 7
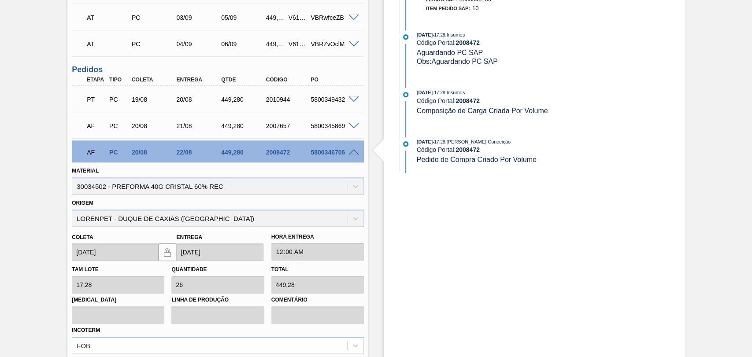
scroll to position [591, 0]
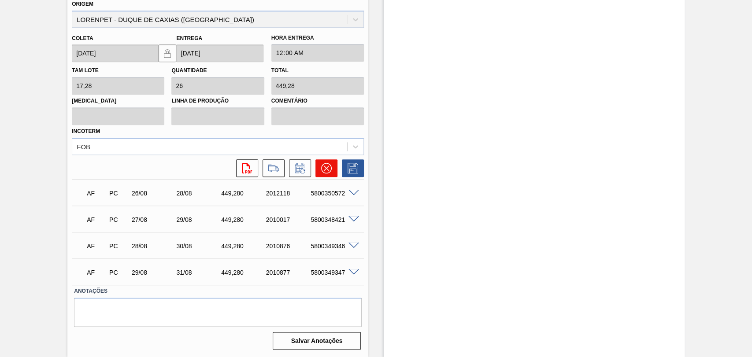
click at [321, 170] on icon at bounding box center [326, 168] width 11 height 11
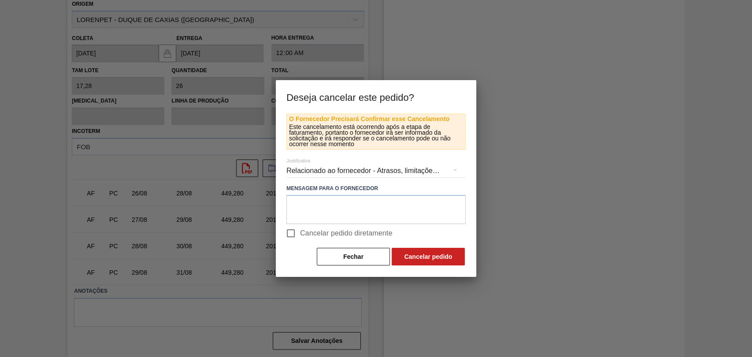
click at [322, 170] on div "Relacionado ao fornecedor - Atrasos, limitações de capacidade, etc." at bounding box center [375, 171] width 179 height 25
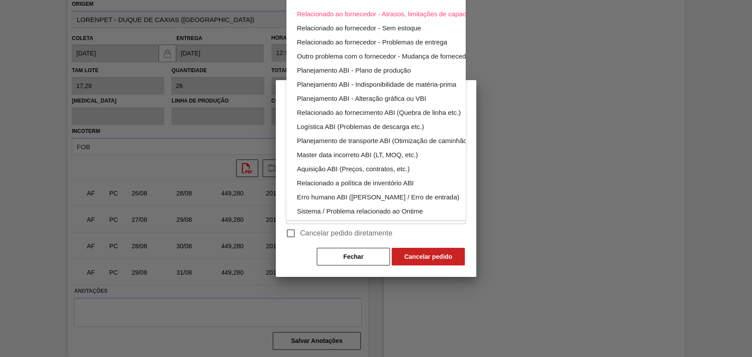
click at [472, 174] on div "Relacionado ao fornecedor - Atrasos, limitações de capacidade, etc. Relacionado…" at bounding box center [376, 178] width 752 height 357
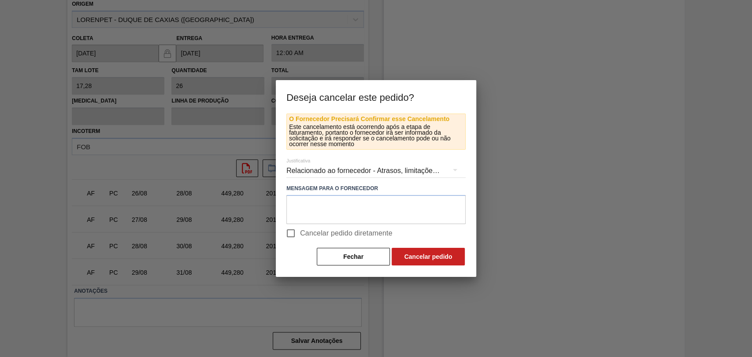
click at [345, 170] on div "Relacionado ao fornecedor - Atrasos, limitações de capacidade, etc." at bounding box center [375, 171] width 179 height 25
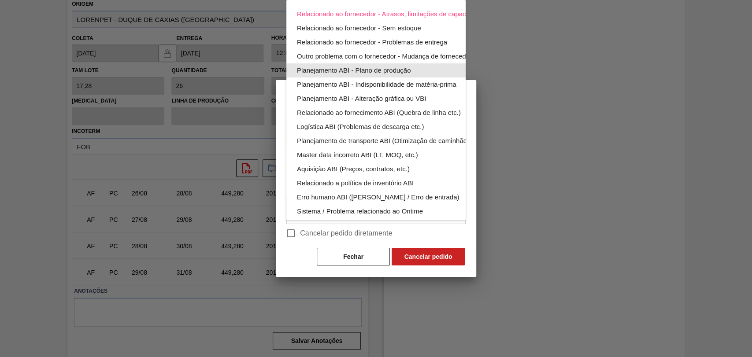
click at [406, 70] on div "Planejamento ABI - Plano de produção" at bounding box center [397, 70] width 200 height 14
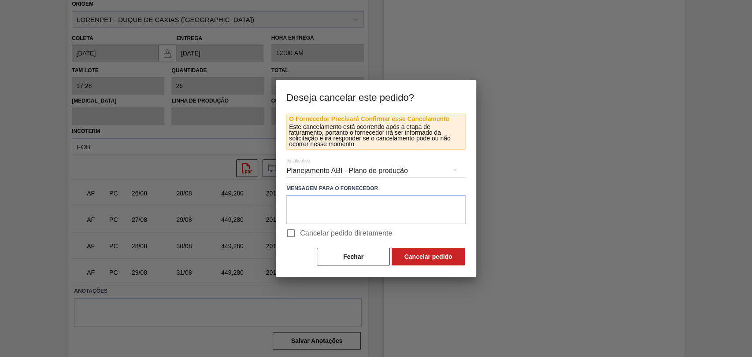
click at [363, 172] on div "Planejamento ABI - Plano de produção" at bounding box center [375, 171] width 179 height 25
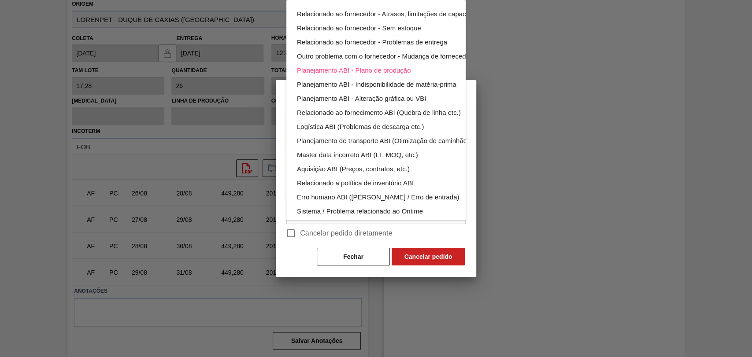
scroll to position [49, 0]
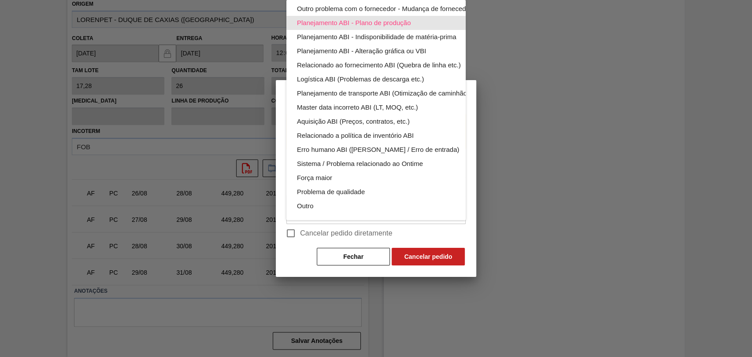
click at [374, 22] on div "Planejamento ABI - Plano de produção" at bounding box center [397, 23] width 200 height 14
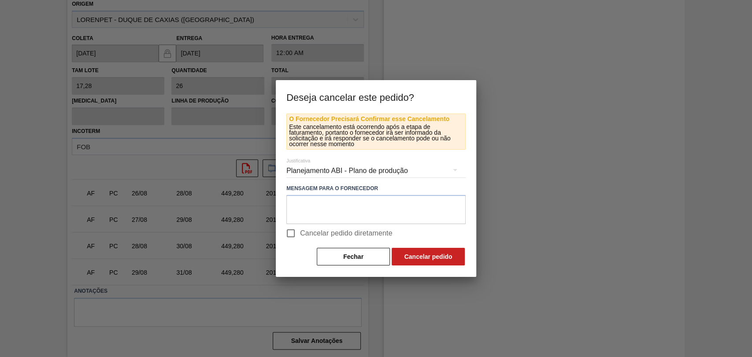
click at [302, 236] on span "Cancelar pedido diretamente" at bounding box center [346, 233] width 93 height 11
click at [300, 236] on input "Cancelar pedido diretamente" at bounding box center [291, 233] width 19 height 19
checkbox input "true"
click at [374, 209] on textarea at bounding box center [375, 209] width 179 height 29
type textarea "pedido indevido"
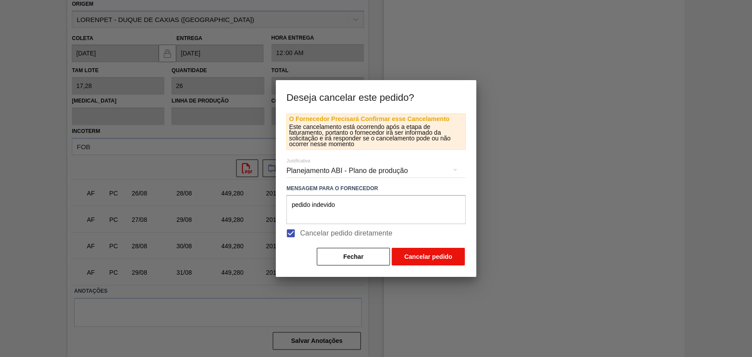
click at [424, 258] on button "Cancelar pedido" at bounding box center [428, 257] width 73 height 18
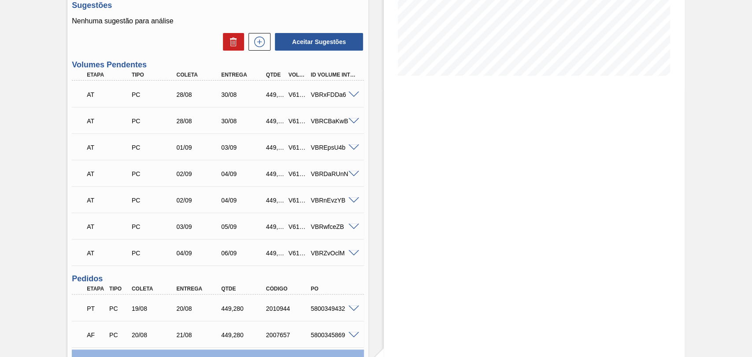
scroll to position [0, 0]
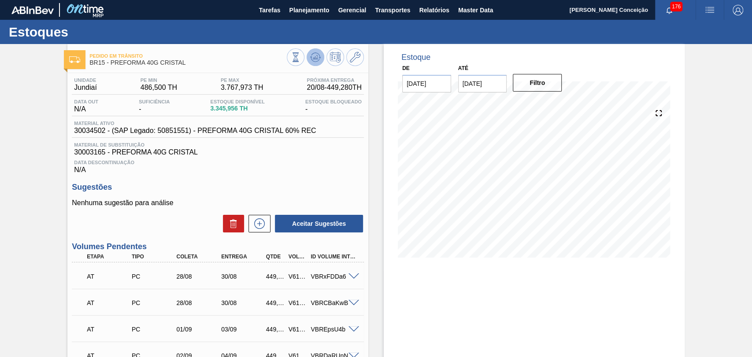
click at [300, 54] on icon at bounding box center [296, 57] width 10 height 10
click at [309, 56] on button at bounding box center [316, 57] width 18 height 18
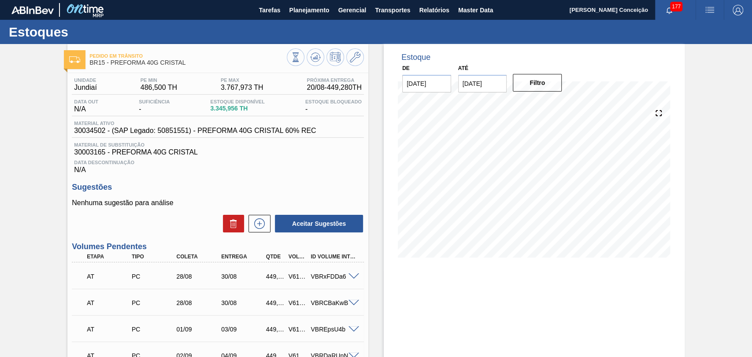
click at [258, 168] on div "Data Descontinuação N/A" at bounding box center [218, 165] width 292 height 18
click at [278, 165] on span "Data Descontinuação" at bounding box center [218, 162] width 288 height 5
click at [315, 5] on span "Planejamento" at bounding box center [309, 10] width 40 height 11
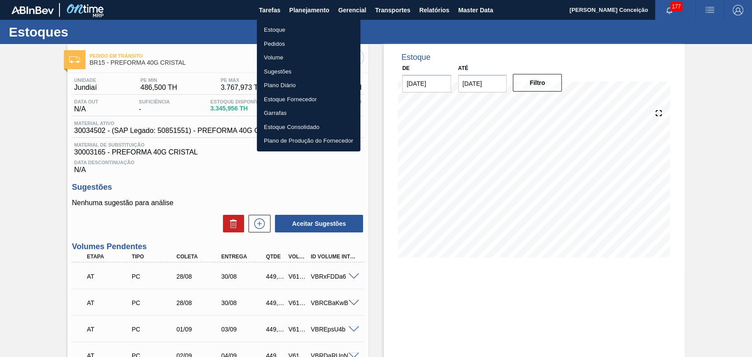
click at [388, 281] on div at bounding box center [376, 178] width 752 height 357
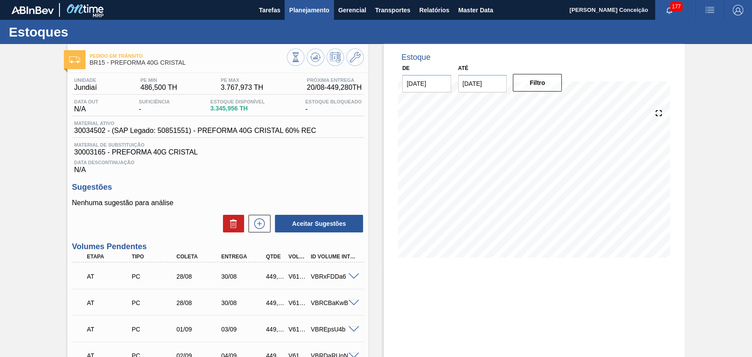
click at [300, 3] on button "Planejamento" at bounding box center [309, 10] width 49 height 20
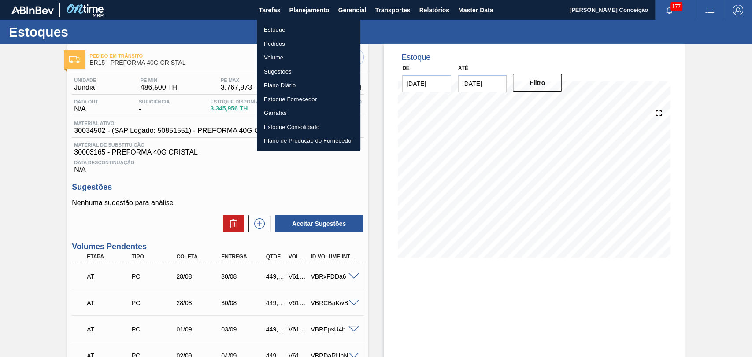
click at [287, 29] on li "Estoque" at bounding box center [309, 30] width 104 height 14
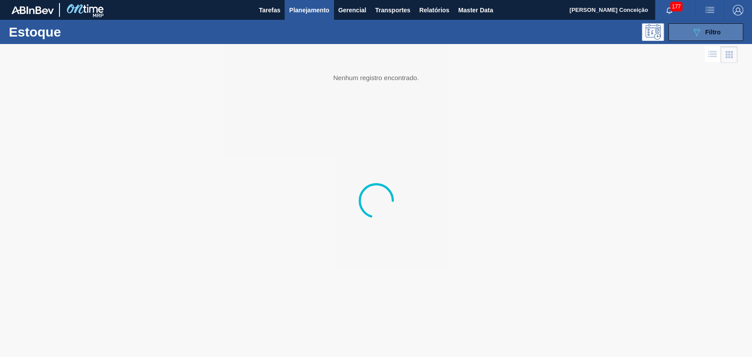
click at [708, 30] on span "Filtro" at bounding box center [712, 32] width 15 height 7
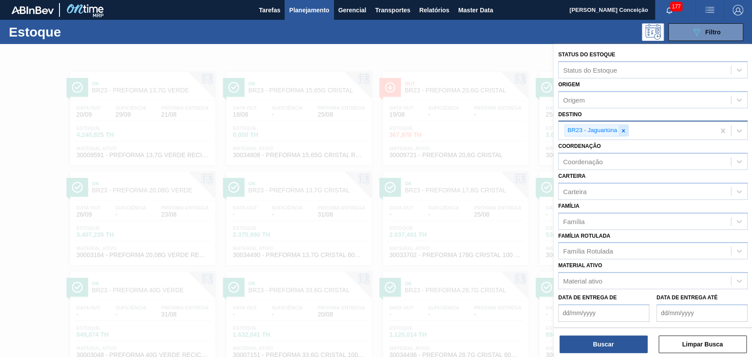
click at [623, 132] on icon at bounding box center [623, 131] width 6 height 6
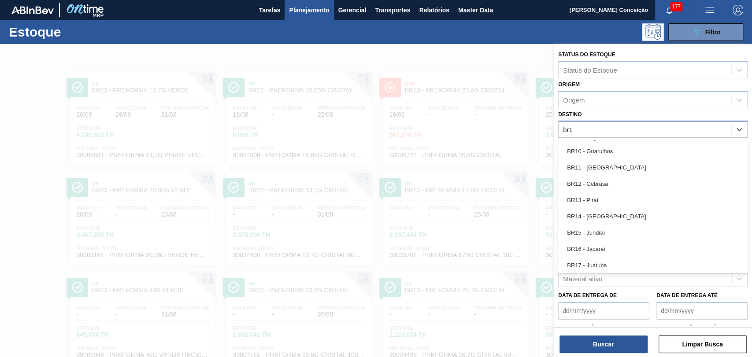
type input "br19"
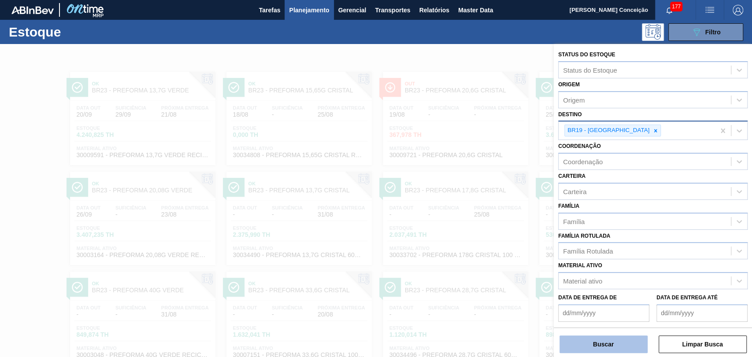
click at [607, 337] on button "Buscar" at bounding box center [604, 345] width 88 height 18
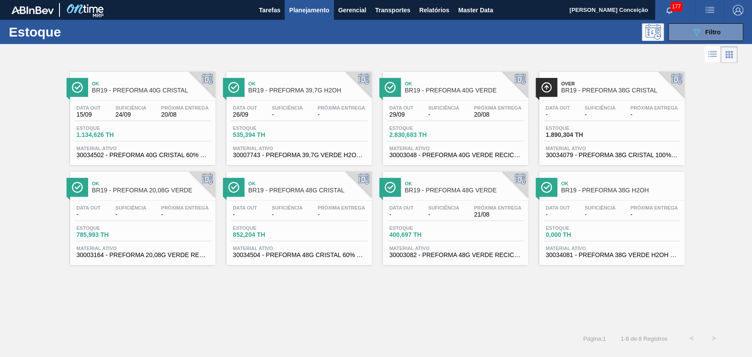
click at [204, 305] on div "Ok BR19 - PREFORMA 40G CRISTAL Data out 15/09 Suficiência 24/09 Próxima Entrega…" at bounding box center [376, 196] width 752 height 263
click at [155, 112] on div "Data out 15/09 Suficiência 24/09 Próxima Entrega 20/08" at bounding box center [142, 113] width 137 height 16
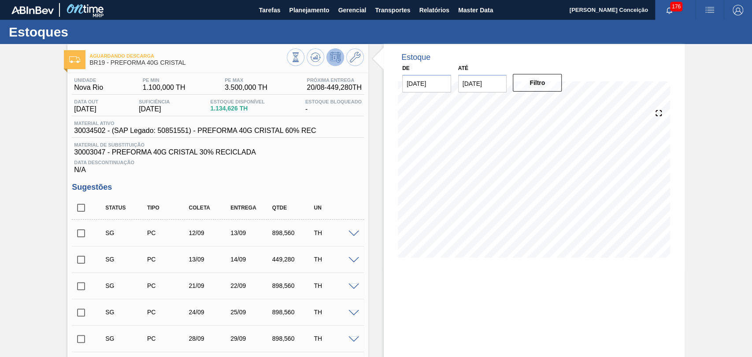
click at [300, 57] on icon at bounding box center [296, 57] width 10 height 10
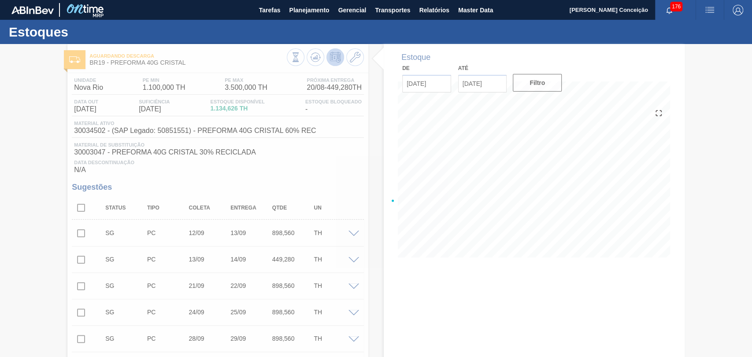
click at [81, 209] on div at bounding box center [376, 200] width 752 height 313
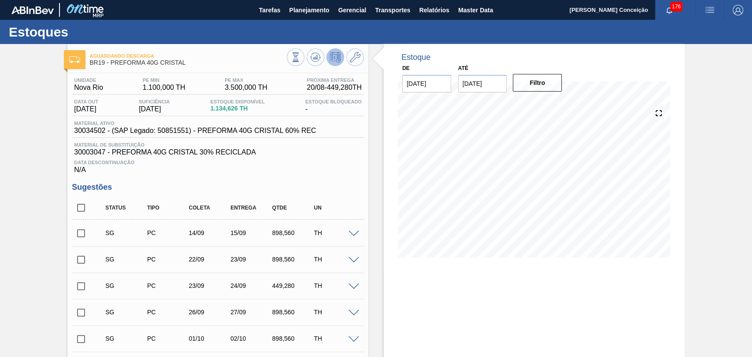
click at [81, 209] on input "checkbox" at bounding box center [81, 208] width 19 height 19
checkbox input "true"
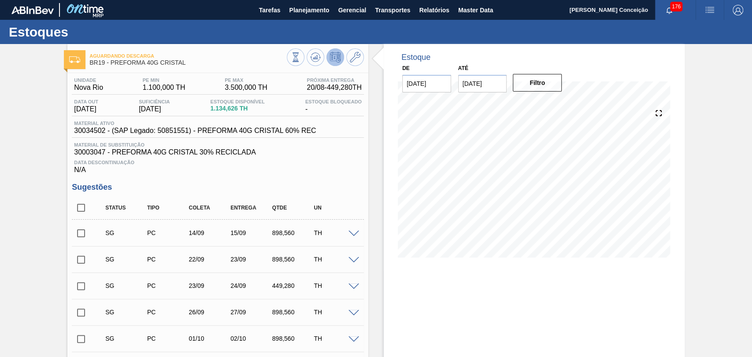
checkbox input "true"
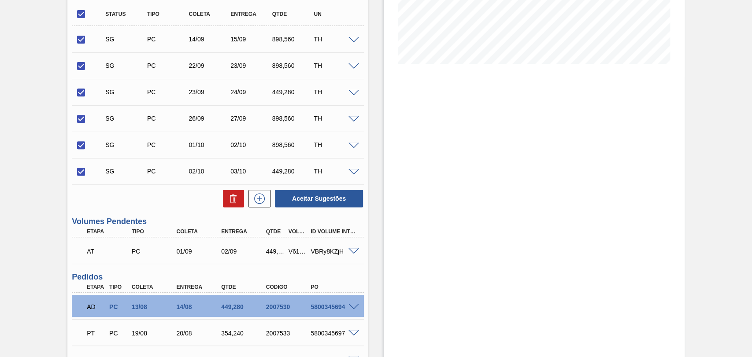
scroll to position [196, 0]
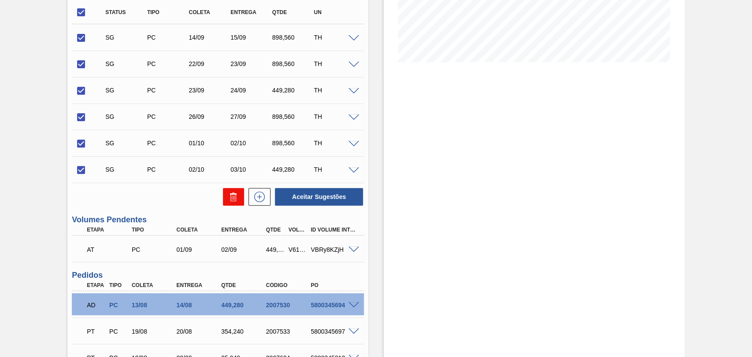
click at [228, 202] on icon at bounding box center [233, 197] width 11 height 11
checkbox input "false"
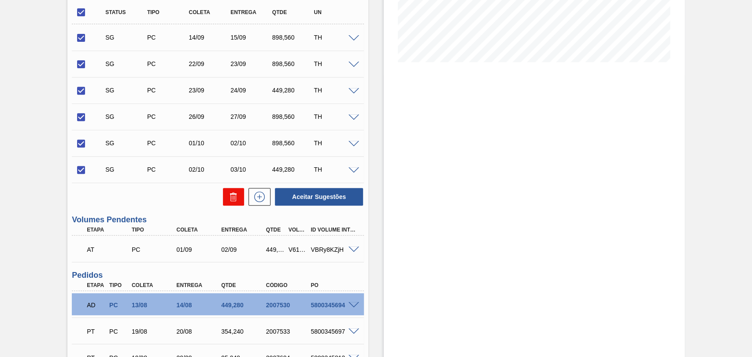
checkbox input "false"
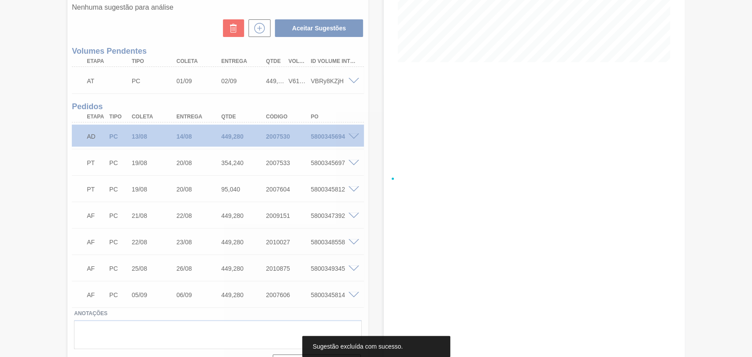
scroll to position [198, 0]
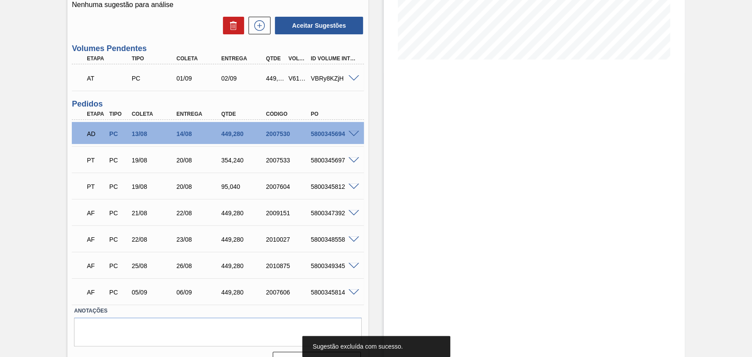
click at [371, 156] on div "Estoque De 20/08/2025 Até 03/01/2026 Filtro" at bounding box center [526, 111] width 316 height 531
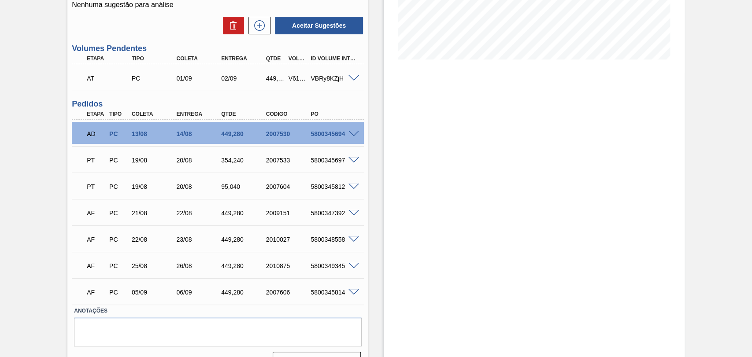
click at [337, 191] on div "PT PC 19/08 20/08 95,040 2007604 5800345812" at bounding box center [215, 186] width 269 height 18
click at [331, 157] on div "5800345697" at bounding box center [333, 160] width 50 height 7
copy div "5800345697"
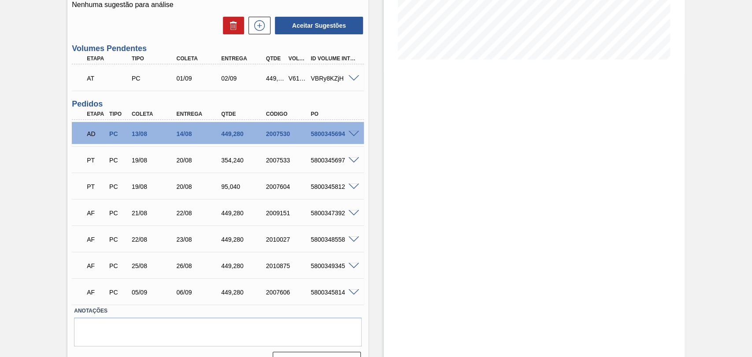
click at [369, 110] on div "Estoque De 20/08/2025 Até 03/01/2026 Filtro 26/08 Projeção de Estoque 2,890.988…" at bounding box center [526, 111] width 316 height 531
click at [352, 102] on h3 "Pedidos" at bounding box center [218, 104] width 292 height 9
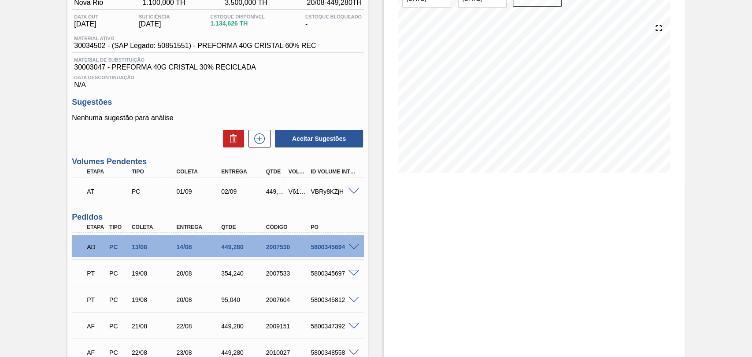
scroll to position [0, 0]
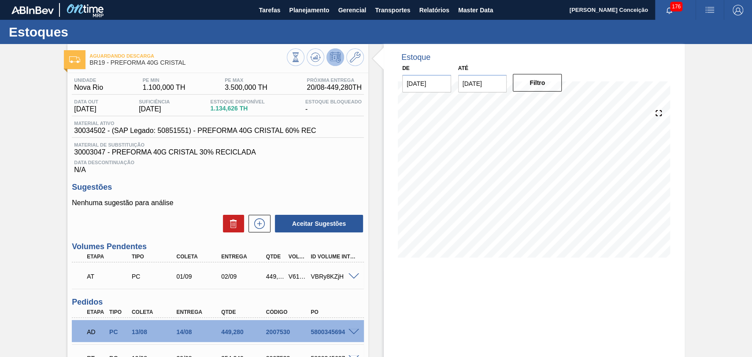
click at [263, 163] on span "Data Descontinuação" at bounding box center [218, 162] width 288 height 5
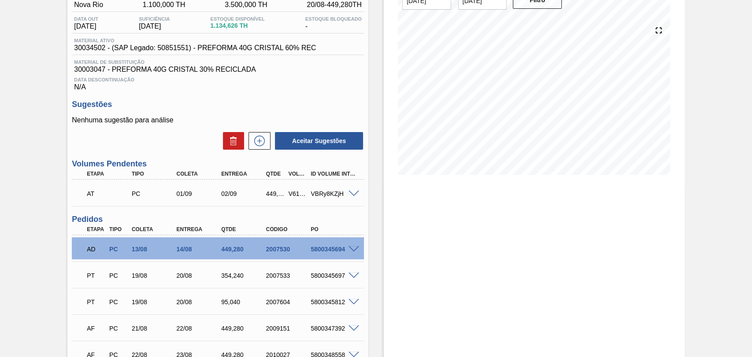
scroll to position [98, 0]
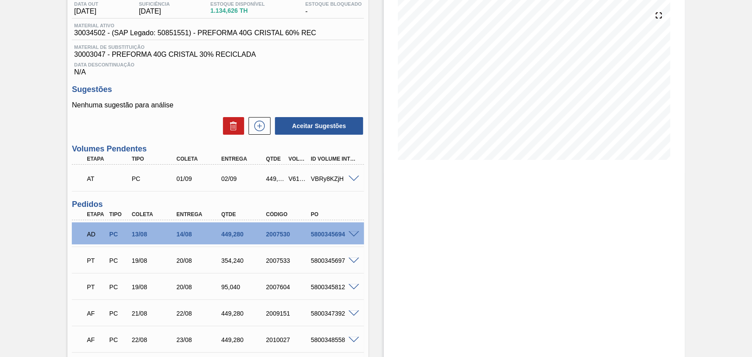
click at [377, 287] on div "Estoque De 20/08/2025 Até 03/01/2026 Filtro 26/08 Projeção de Estoque 2,890.988…" at bounding box center [526, 211] width 316 height 531
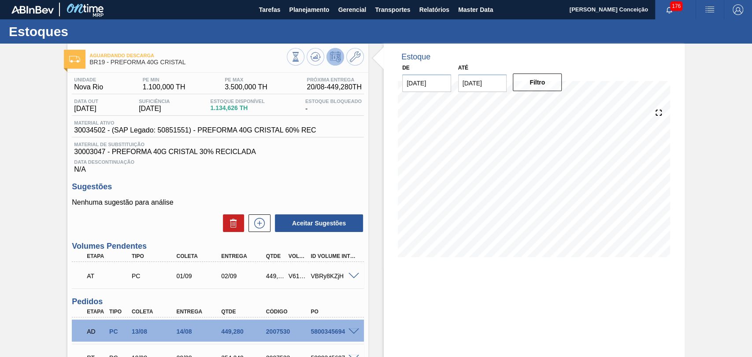
scroll to position [0, 0]
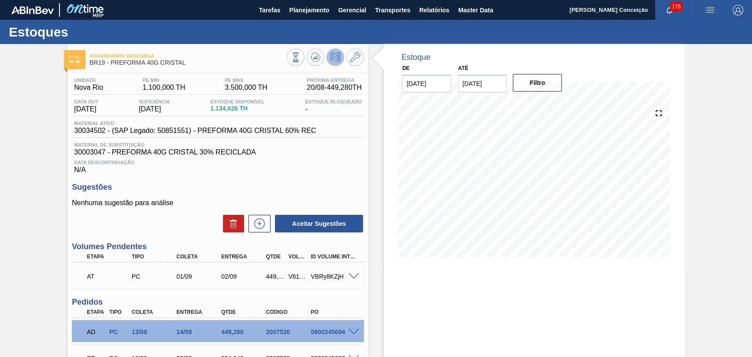
click at [323, 154] on span "30003047 - PREFORMA 40G CRISTAL 30% RECICLADA" at bounding box center [218, 152] width 288 height 8
click at [382, 283] on div "Estoque De 20/08/2025 Até 03/01/2026 Filtro 26/08 Projeção de Estoque 2,890.988…" at bounding box center [526, 309] width 316 height 531
click at [227, 191] on h3 "Sugestões" at bounding box center [218, 187] width 292 height 9
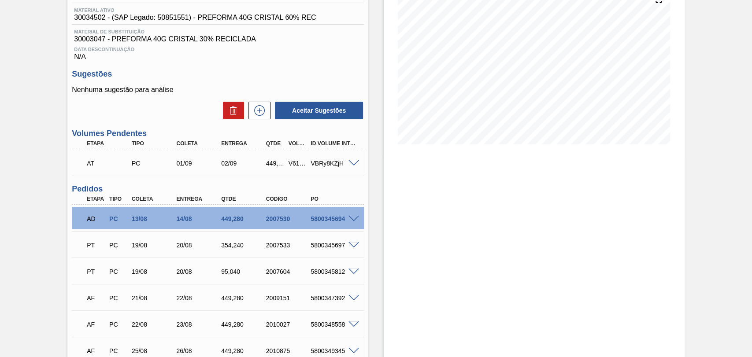
scroll to position [147, 0]
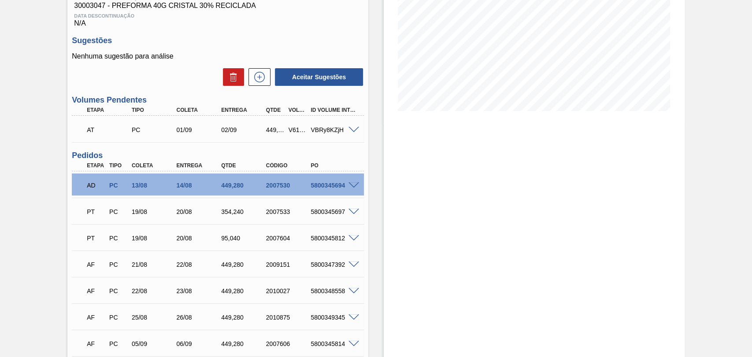
click at [354, 266] on span at bounding box center [354, 265] width 11 height 7
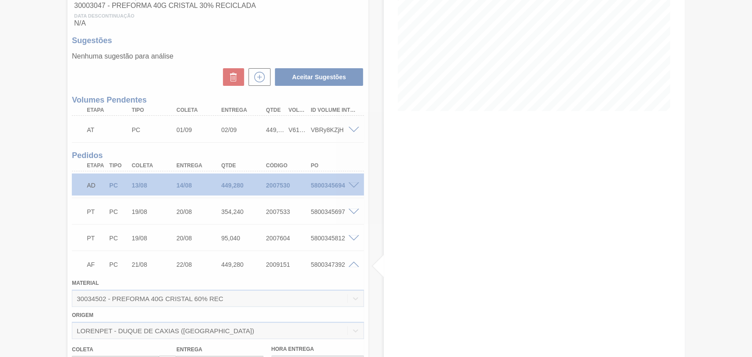
click at [354, 266] on div at bounding box center [376, 178] width 752 height 357
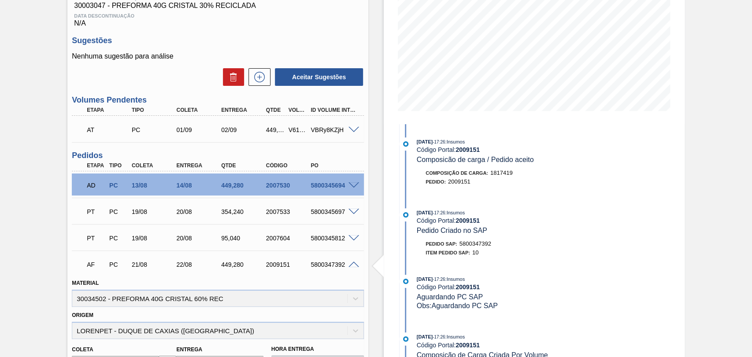
click at [354, 266] on span at bounding box center [354, 265] width 11 height 7
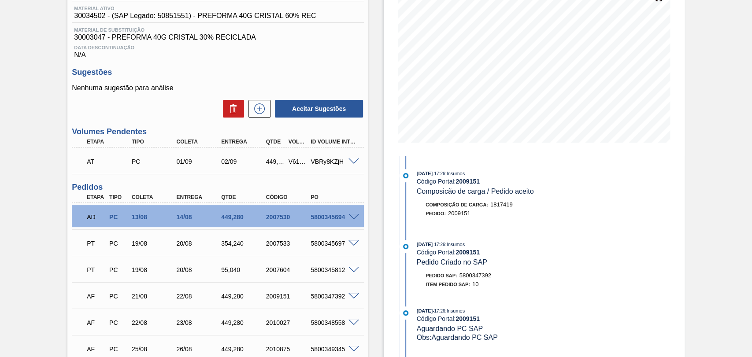
scroll to position [98, 0]
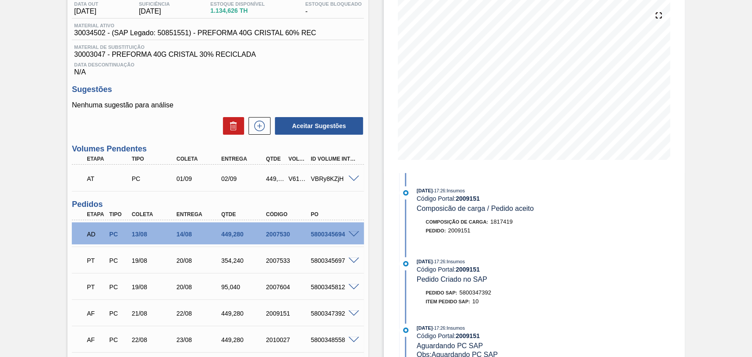
click at [335, 316] on div "5800347392" at bounding box center [333, 313] width 50 height 7
copy div "5800347392"
click at [317, 316] on div "5800347392" at bounding box center [333, 313] width 50 height 7
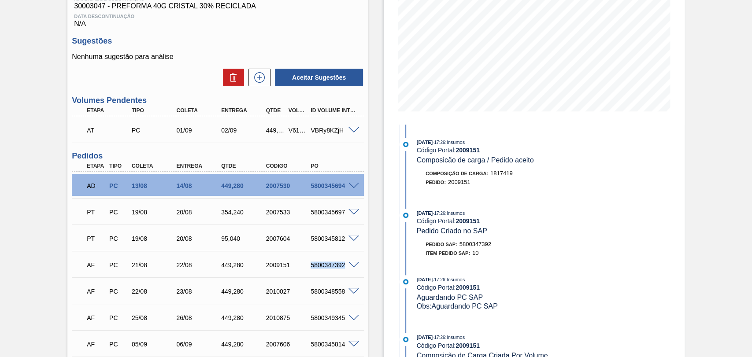
scroll to position [147, 0]
click at [368, 248] on div "Estoque De 20/08/2025 Até 03/01/2026 Filtro 23/08 Projeção de Estoque 2,641.706…" at bounding box center [526, 162] width 316 height 531
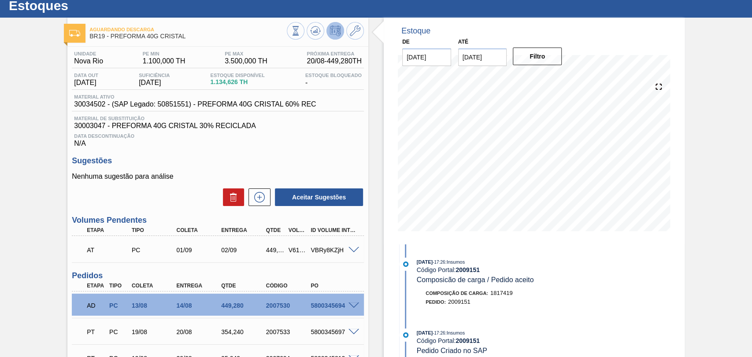
scroll to position [0, 0]
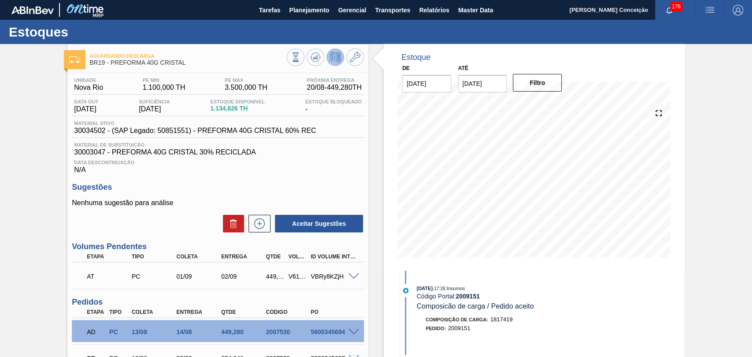
click at [286, 170] on div "Data Descontinuação N/A" at bounding box center [218, 165] width 292 height 18
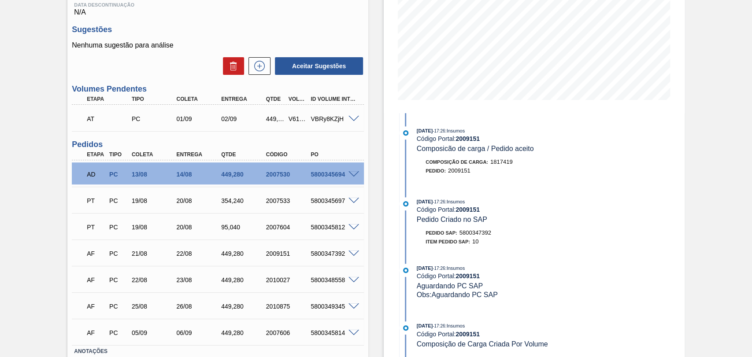
scroll to position [196, 0]
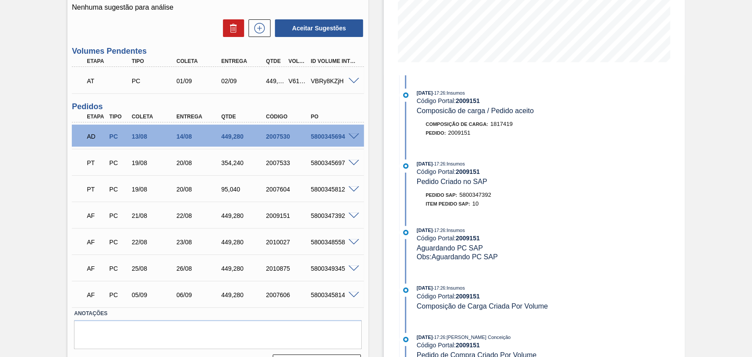
click at [384, 207] on div "Estoque De 20/08/2025 Até 03/01/2026 Filtro 20/08 Projeção de Estoque 1,938.146…" at bounding box center [534, 113] width 301 height 531
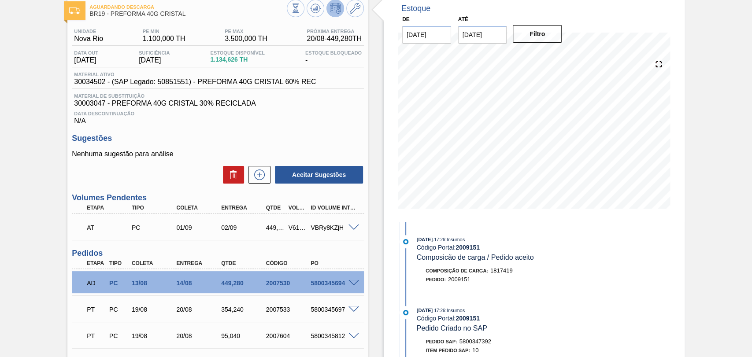
scroll to position [0, 0]
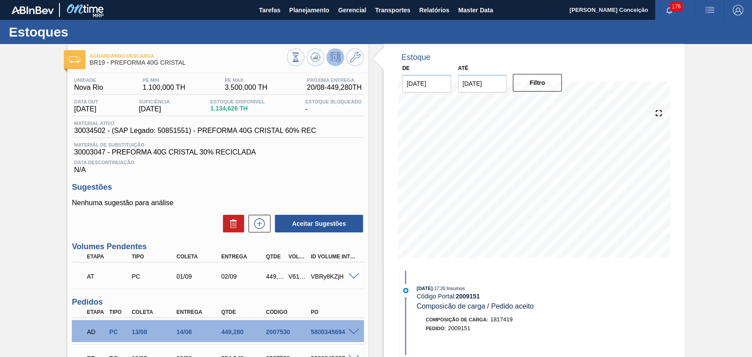
click at [28, 218] on div "Aguardando Descarga BR19 - PREFORMA 40G CRISTAL Unidade Nova Rio PE MIN 1.100,0…" at bounding box center [376, 309] width 752 height 531
click at [315, 11] on span "Planejamento" at bounding box center [309, 10] width 40 height 11
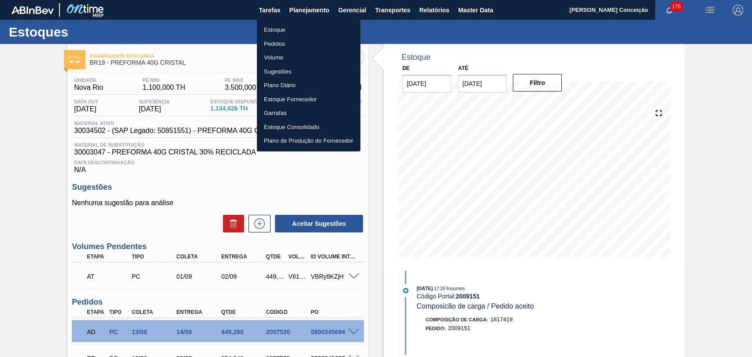
click at [288, 31] on li "Estoque" at bounding box center [309, 30] width 104 height 14
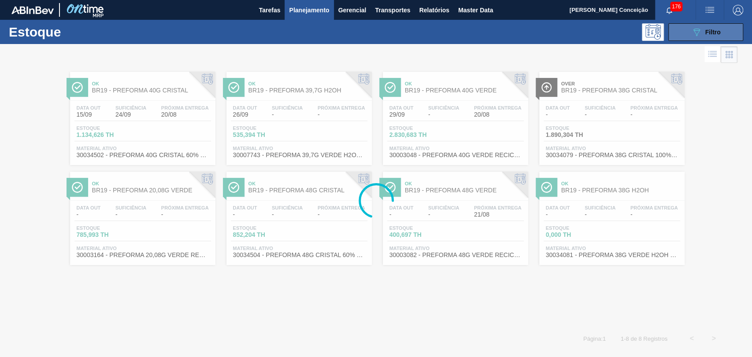
click at [692, 32] on icon "089F7B8B-B2A5-4AFE-B5C0-19BA573D28AC" at bounding box center [696, 32] width 11 height 11
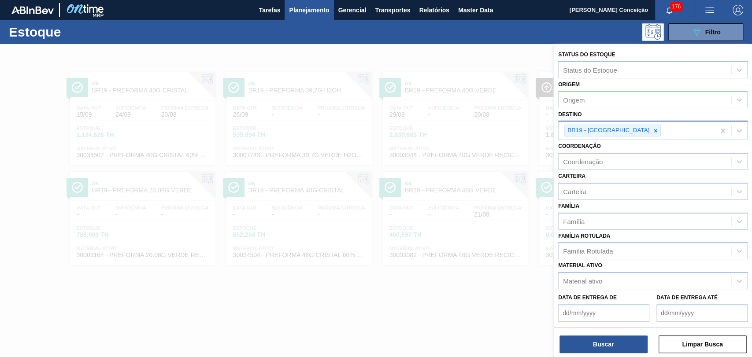
click at [654, 131] on icon at bounding box center [655, 130] width 3 height 3
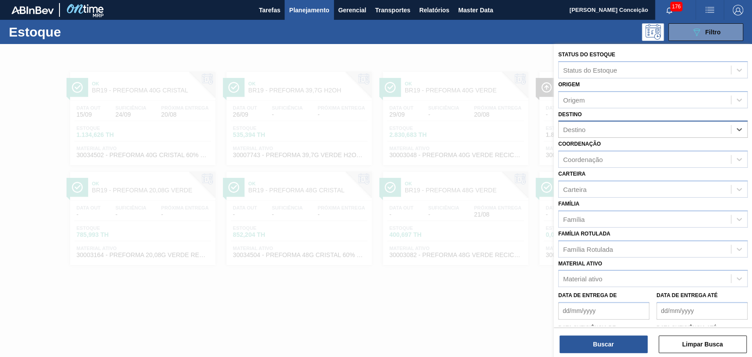
click at [576, 133] on div "Destino" at bounding box center [574, 129] width 22 height 7
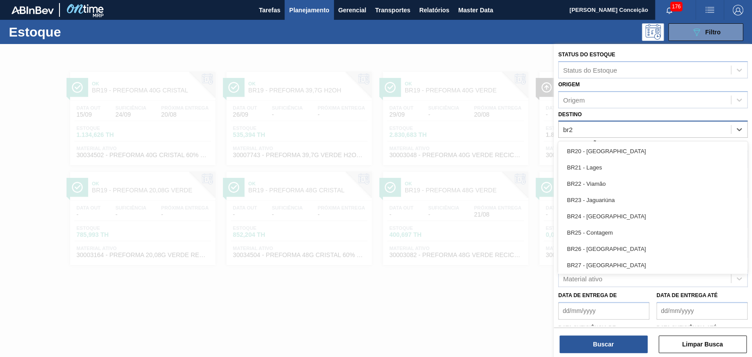
type input "br23"
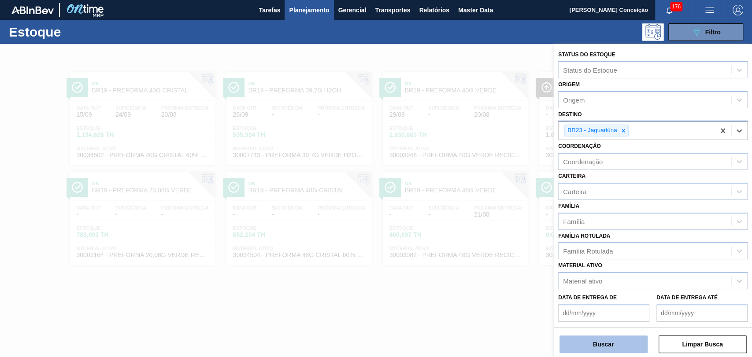
click at [624, 346] on button "Buscar" at bounding box center [604, 345] width 88 height 18
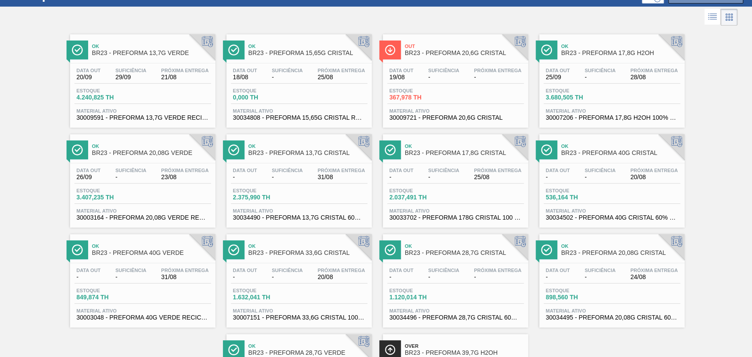
scroll to position [98, 0]
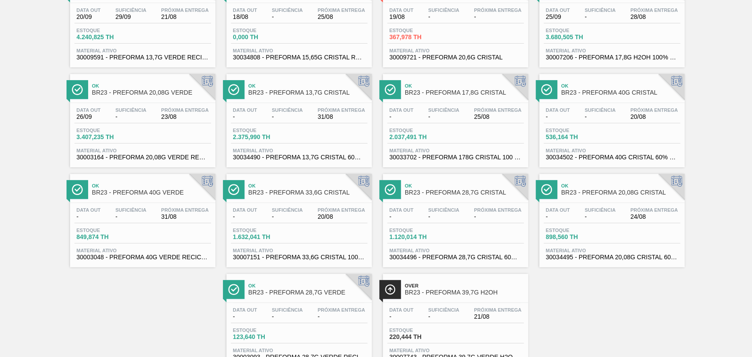
click at [584, 223] on div "Data out - Suficiência - Próxima Entrega 24/08" at bounding box center [612, 216] width 137 height 16
click at [577, 311] on div "Ok BR23 - PREFORMA 13,7G VERDE Data out 20/09 Suficiência 29/09 Próxima Entrega…" at bounding box center [376, 167] width 752 height 400
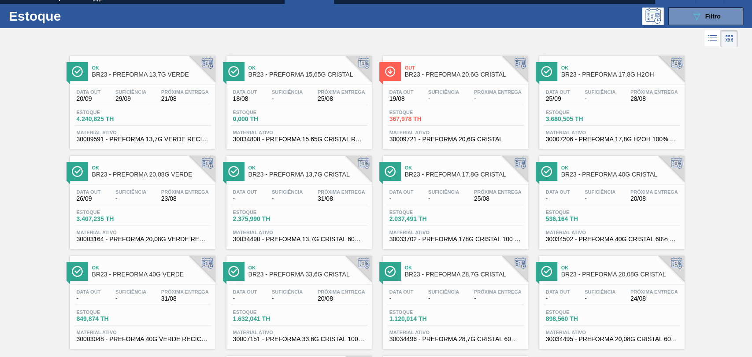
scroll to position [0, 0]
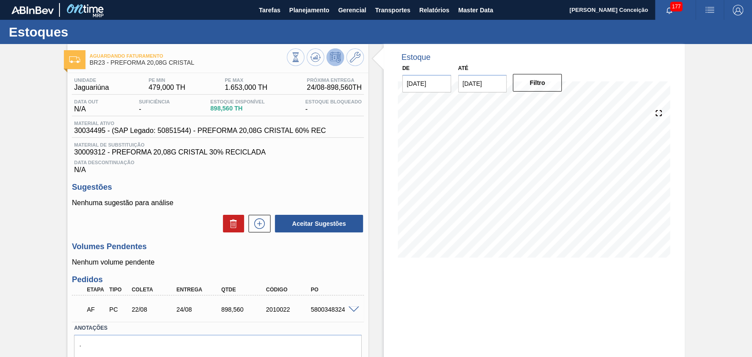
click at [371, 175] on div "Estoque De [DATE] Até [DATE] Filtro" at bounding box center [526, 219] width 316 height 350
click at [370, 265] on div "Estoque De [DATE] Até [DATE] Filtro" at bounding box center [526, 219] width 316 height 350
click at [317, 312] on div "5800348324" at bounding box center [333, 309] width 50 height 7
copy div "5800348324"
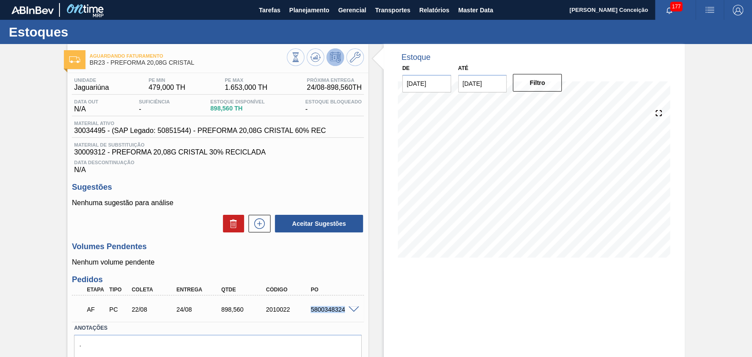
click at [318, 312] on div "5800348324" at bounding box center [333, 309] width 50 height 7
click at [300, 60] on icon at bounding box center [296, 57] width 10 height 10
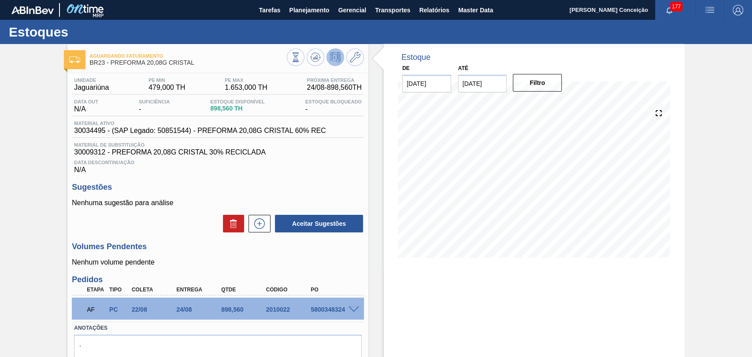
click at [49, 171] on div "Aguardando Faturamento BR23 - PREFORMA 20,08G CRISTAL Unidade Jaguariúna PE MIN…" at bounding box center [376, 219] width 752 height 350
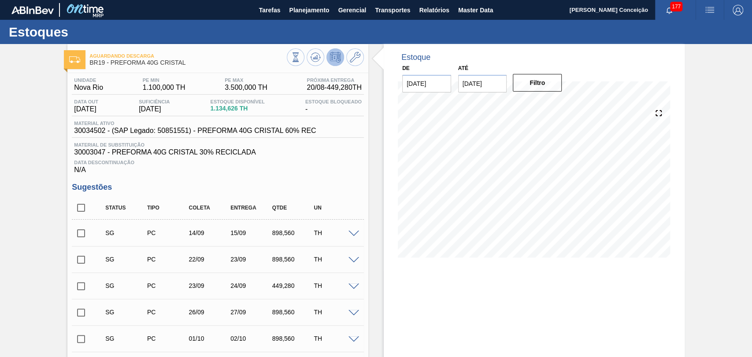
click at [347, 167] on div "Data Descontinuação N/A" at bounding box center [218, 165] width 292 height 18
click at [84, 212] on input "checkbox" at bounding box center [81, 208] width 19 height 19
checkbox input "true"
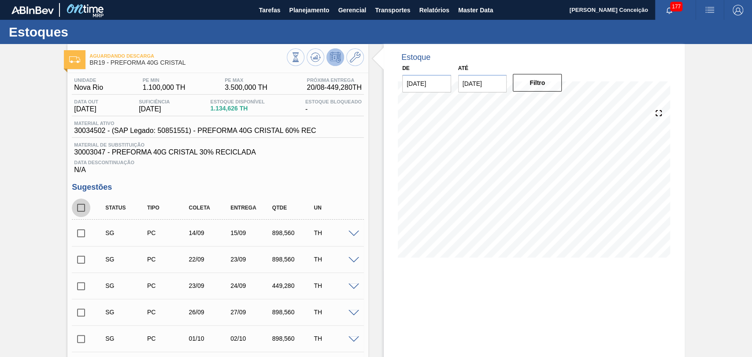
checkbox input "true"
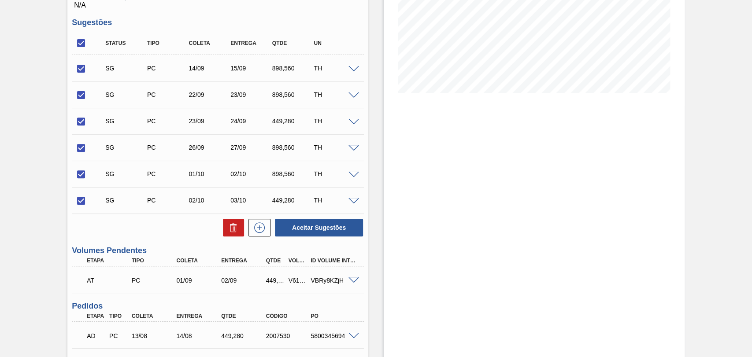
scroll to position [196, 0]
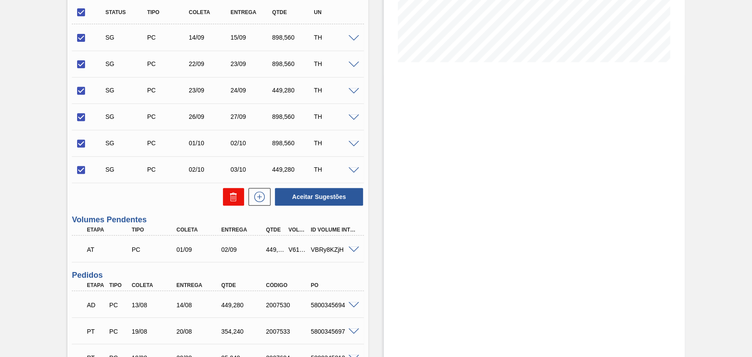
click at [238, 200] on button at bounding box center [233, 197] width 21 height 18
checkbox input "false"
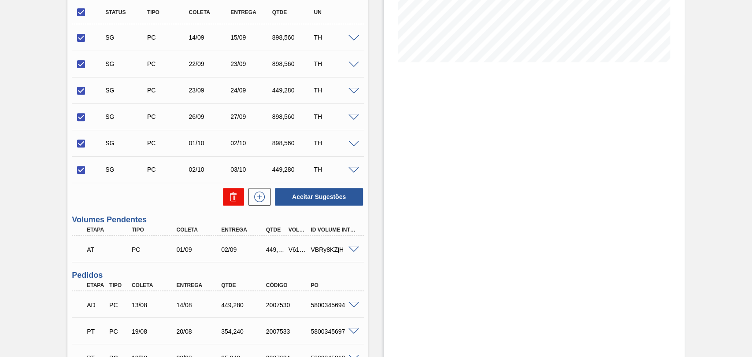
checkbox input "false"
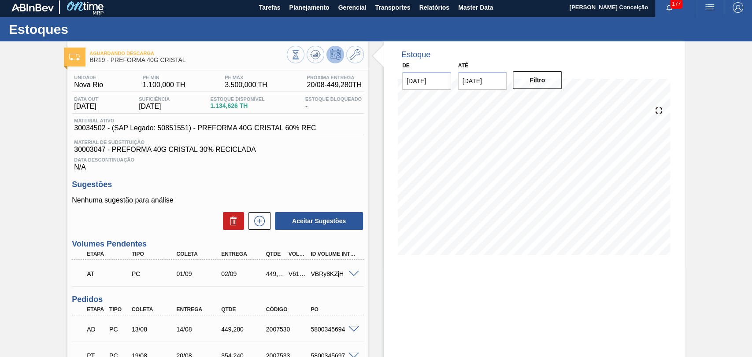
scroll to position [52, 0]
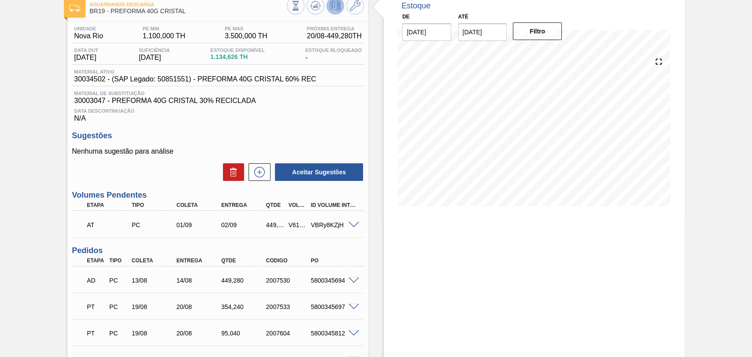
click at [227, 130] on div "Unidade Nova Rio PE MIN 1.100,000 TH PE MAX 3.500,000 TH Próxima Entrega 20/08 …" at bounding box center [217, 271] width 301 height 498
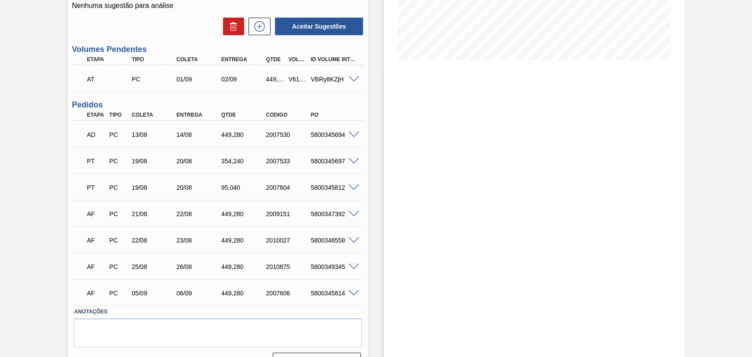
scroll to position [198, 0]
click at [69, 208] on div "Unidade Nova Rio PE MIN 1.100,000 TH PE MAX 3.500,000 TH Próxima Entrega 20/08 …" at bounding box center [217, 124] width 301 height 498
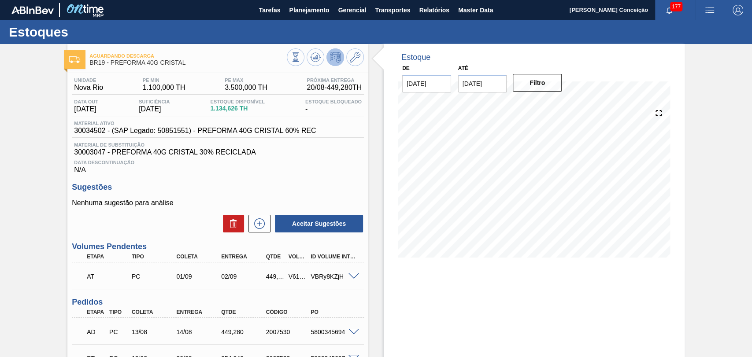
scroll to position [196, 0]
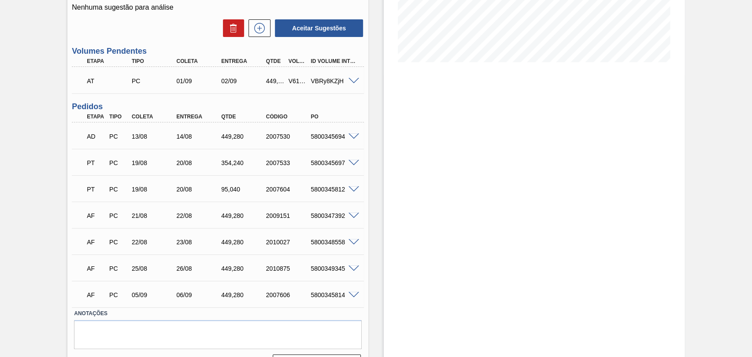
click at [353, 135] on span at bounding box center [354, 136] width 11 height 7
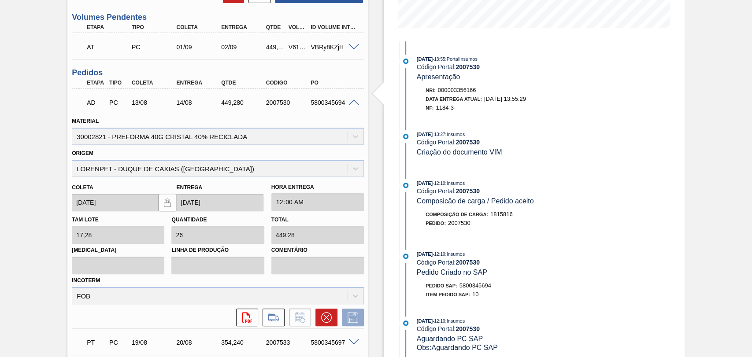
scroll to position [245, 0]
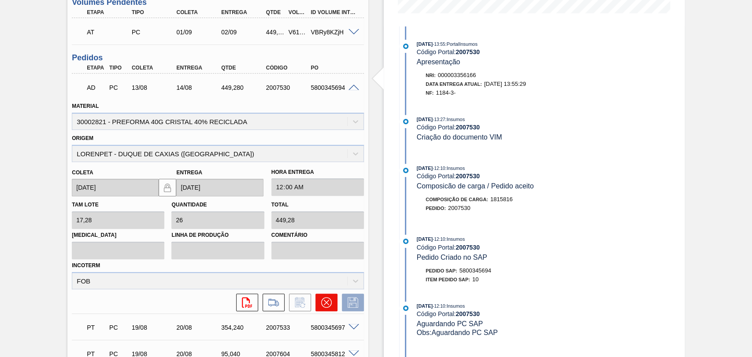
click at [326, 304] on icon at bounding box center [326, 302] width 11 height 11
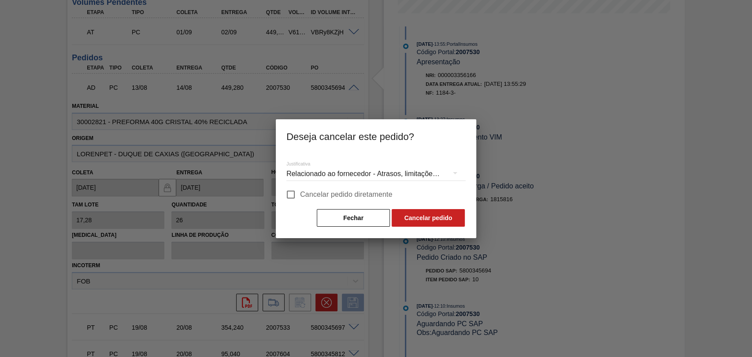
click at [353, 178] on div "Relacionado ao fornecedor - Atrasos, limitações de capacidade, etc." at bounding box center [375, 174] width 179 height 25
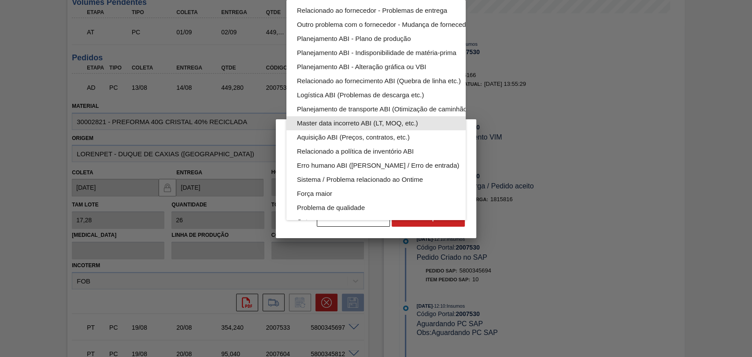
scroll to position [49, 0]
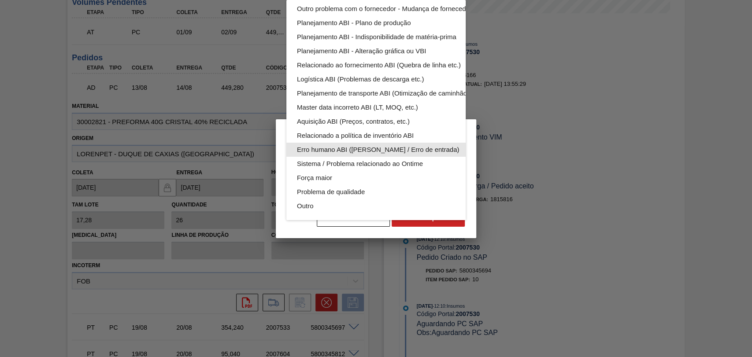
click at [380, 148] on div "Erro humano ABI (Cálculo / Erro de entrada)" at bounding box center [397, 150] width 200 height 14
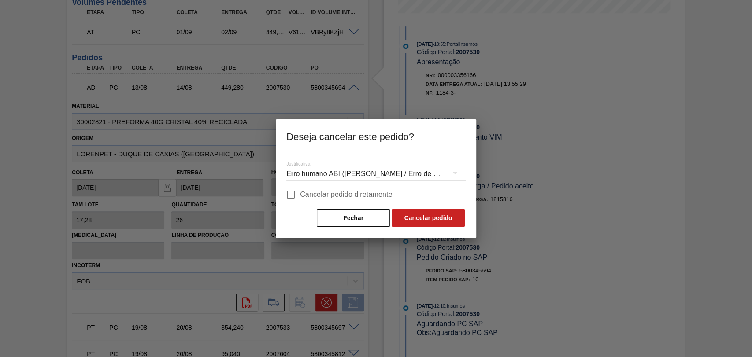
click at [349, 190] on span "Cancelar pedido diretamente" at bounding box center [346, 194] width 93 height 11
click at [300, 190] on input "Cancelar pedido diretamente" at bounding box center [291, 194] width 19 height 19
checkbox input "true"
click at [432, 219] on button "Cancelar pedido" at bounding box center [428, 218] width 73 height 18
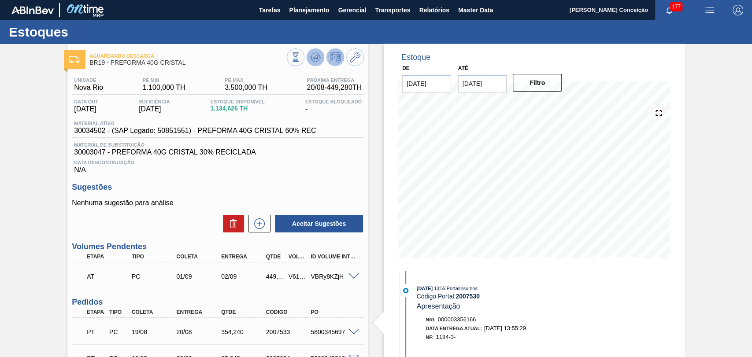
click at [316, 65] on button at bounding box center [316, 57] width 18 height 18
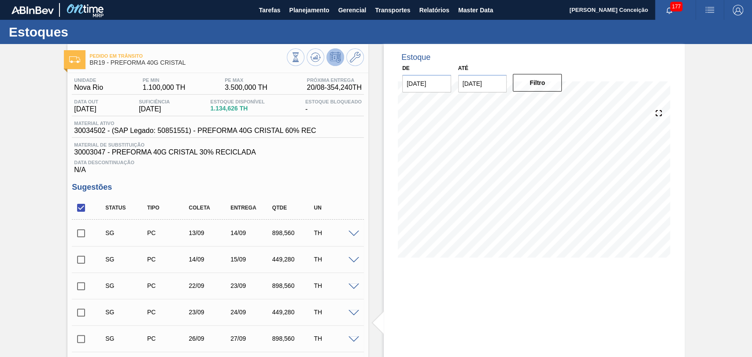
click at [84, 209] on input "checkbox" at bounding box center [81, 208] width 19 height 19
click at [82, 209] on input "checkbox" at bounding box center [81, 208] width 19 height 19
checkbox input "true"
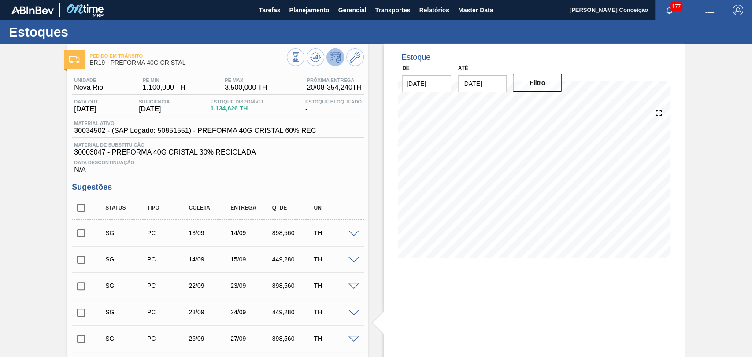
checkbox input "true"
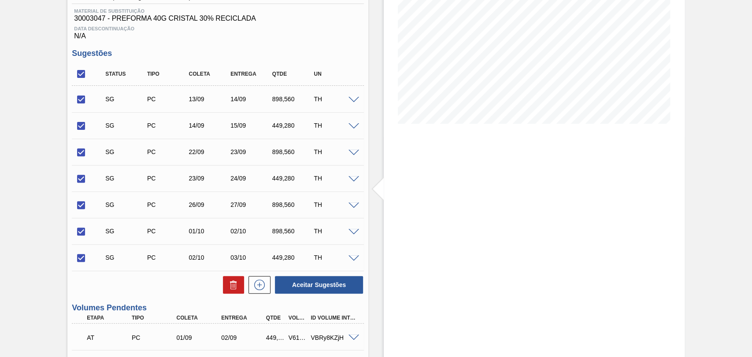
scroll to position [147, 0]
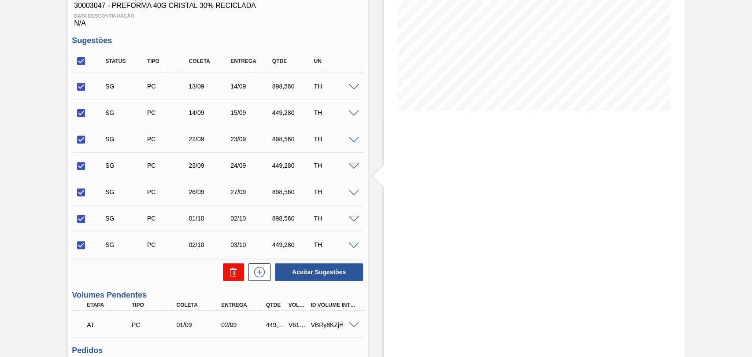
click at [0, 0] on icon at bounding box center [0, 0] width 0 height 0
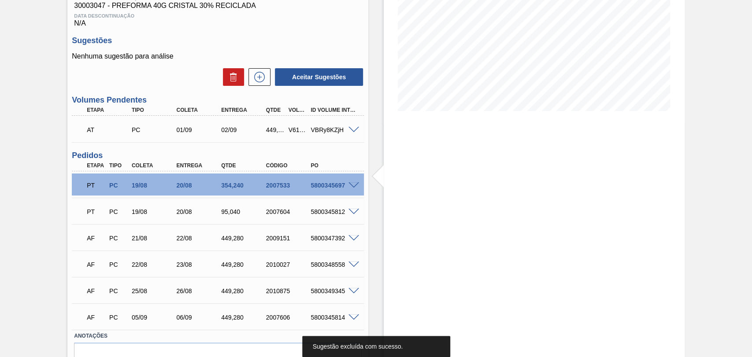
click at [384, 165] on span at bounding box center [389, 177] width 11 height 30
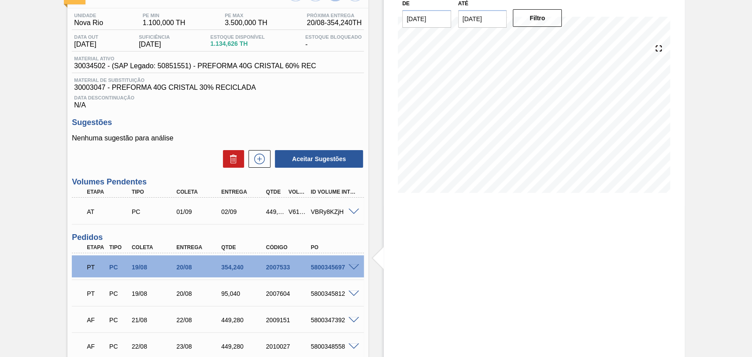
scroll to position [49, 0]
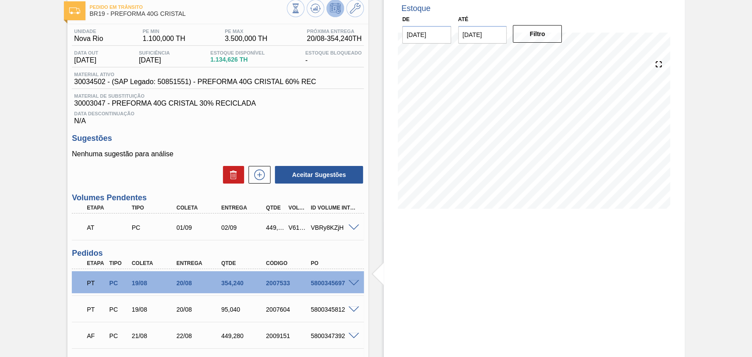
click at [195, 154] on p "Nenhuma sugestão para análise" at bounding box center [218, 154] width 292 height 8
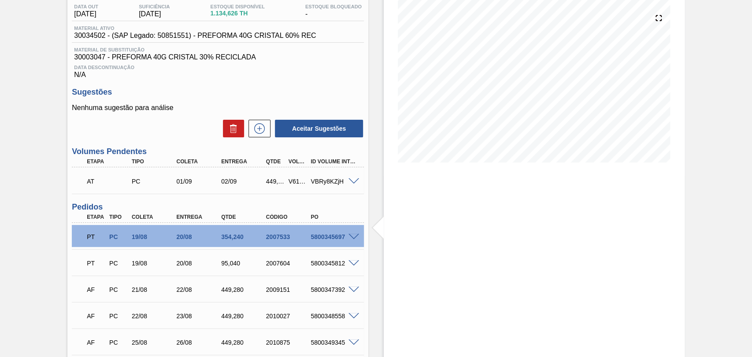
scroll to position [193, 0]
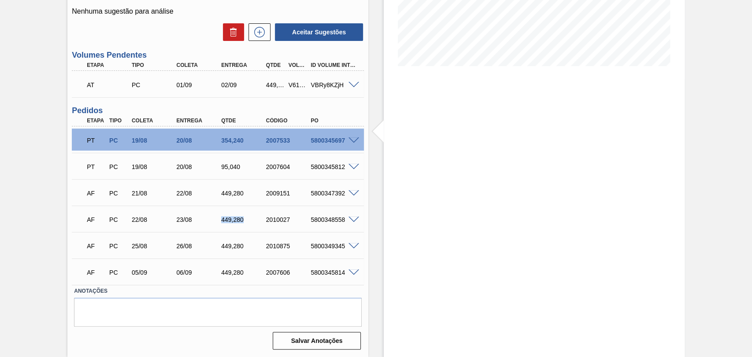
drag, startPoint x: 245, startPoint y: 221, endPoint x: 218, endPoint y: 222, distance: 27.8
click at [218, 222] on div "449,280" at bounding box center [237, 219] width 45 height 7
copy div "449,280"
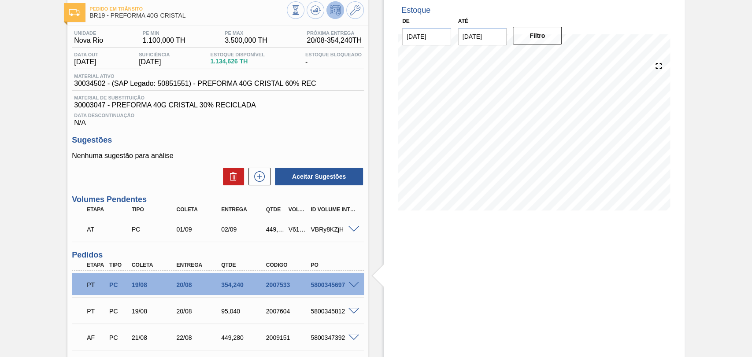
scroll to position [46, 0]
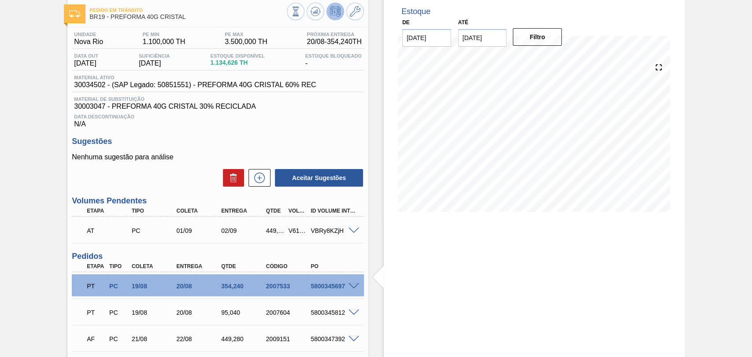
click at [89, 87] on span "30034502 - (SAP Legado: 50851551) - PREFORMA 40G CRISTAL 60% REC" at bounding box center [195, 85] width 242 height 8
click at [99, 84] on span "30034502 - (SAP Legado: 50851551) - PREFORMA 40G CRISTAL 60% REC" at bounding box center [195, 85] width 242 height 8
click at [100, 86] on span "30034502 - (SAP Legado: 50851551) - PREFORMA 40G CRISTAL 60% REC" at bounding box center [195, 85] width 242 height 8
copy span "30034502"
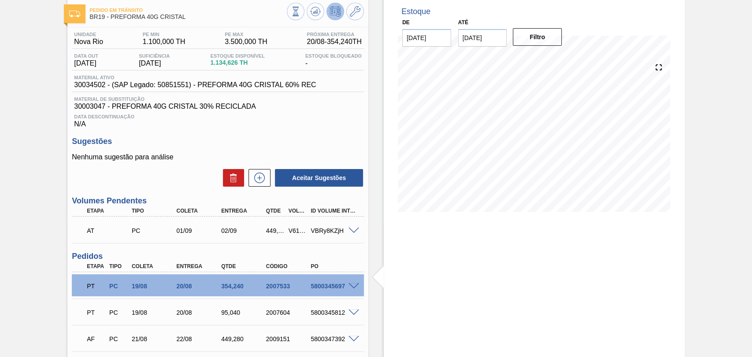
click at [90, 104] on span "30003047 - PREFORMA 40G CRISTAL 30% RECICLADA" at bounding box center [218, 107] width 288 height 8
copy span "30003047"
click at [360, 10] on button at bounding box center [355, 12] width 18 height 18
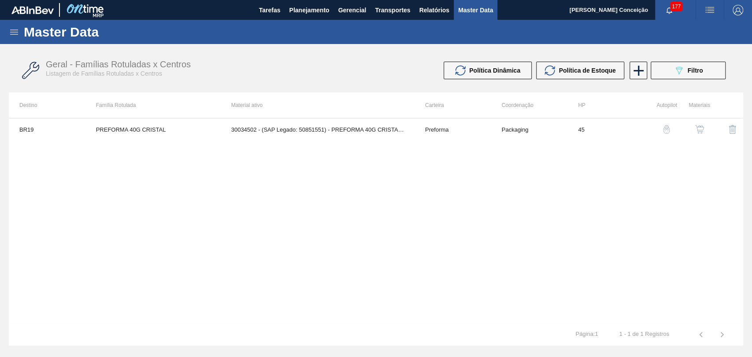
click at [687, 130] on div at bounding box center [696, 129] width 29 height 21
click at [692, 129] on button "button" at bounding box center [699, 129] width 21 height 21
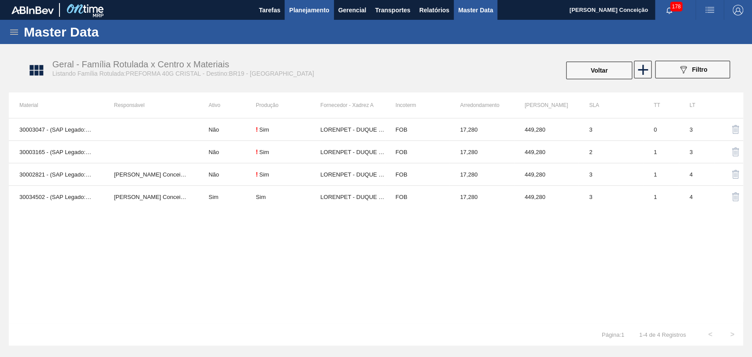
click at [322, 15] on span "Planejamento" at bounding box center [309, 10] width 40 height 11
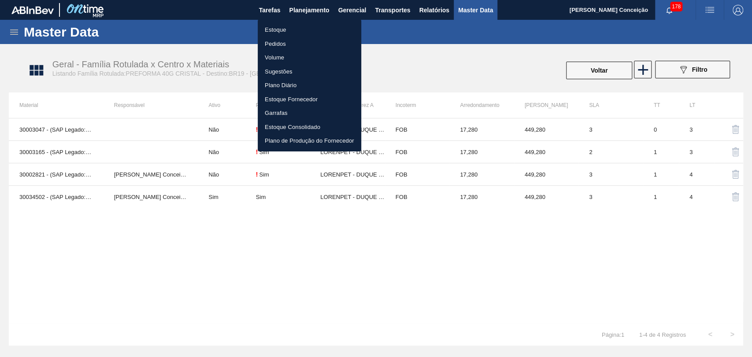
click at [272, 29] on li "Estoque" at bounding box center [310, 30] width 104 height 14
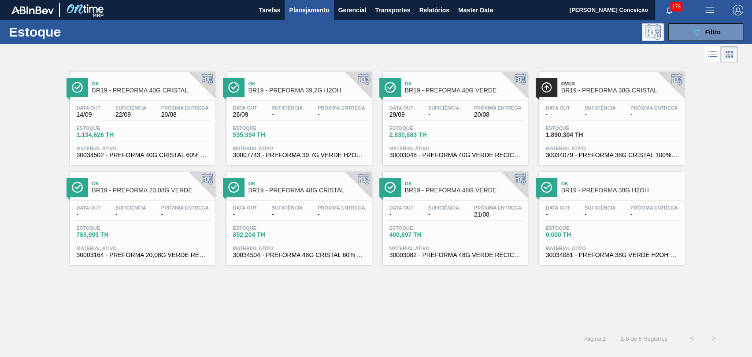
click at [438, 320] on div "Ok BR19 - PREFORMA 40G CRISTAL Data out 14/09 Suficiência 22/09 Próxima Entrega…" at bounding box center [376, 196] width 752 height 263
click at [208, 322] on div "Ok BR19 - PREFORMA 40G CRISTAL Data out 14/09 Suficiência 22/09 Próxima Entrega…" at bounding box center [376, 196] width 752 height 263
click at [313, 284] on div "Ok BR19 - PREFORMA 40G CRISTAL Data out 14/09 Suficiência 22/09 Próxima Entrega…" at bounding box center [376, 196] width 752 height 263
click at [705, 35] on span "Filtro" at bounding box center [712, 32] width 15 height 7
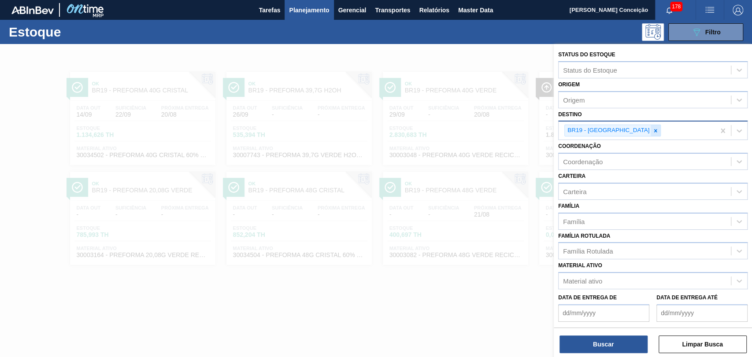
click at [653, 130] on icon at bounding box center [656, 131] width 6 height 6
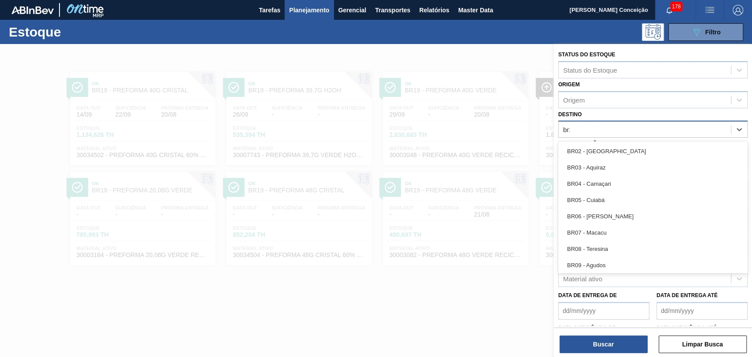
type input "br28"
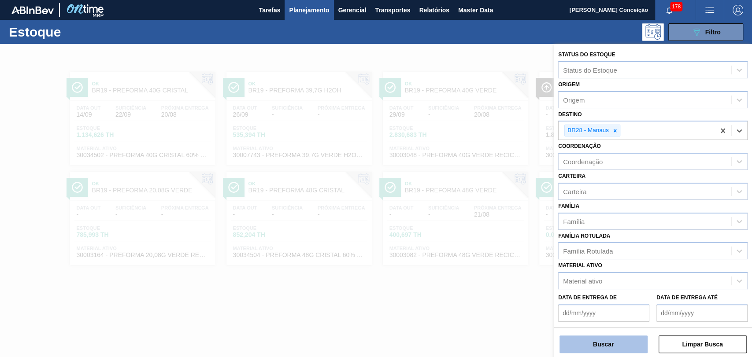
click at [603, 346] on button "Buscar" at bounding box center [604, 345] width 88 height 18
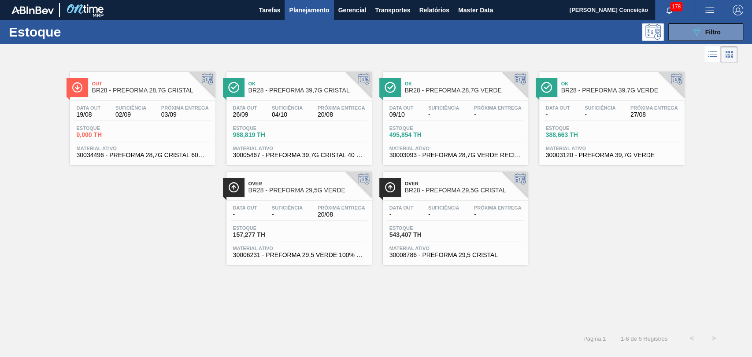
click at [621, 203] on div "Out BR28 - PREFORMA 28,7G CRISTAL Data [DATE] Suficiência 02/09 Próxima Entrega…" at bounding box center [376, 165] width 752 height 200
click at [126, 242] on div "Out BR28 - PREFORMA 28,7G CRISTAL Data out 19/08 Suficiência 02/09 Próxima Entr…" at bounding box center [376, 165] width 752 height 200
click at [148, 119] on div "Data out 19/08 Suficiência 02/09 Próxima Entrega 03/09" at bounding box center [142, 113] width 137 height 16
click at [306, 11] on span "Planejamento" at bounding box center [309, 10] width 40 height 11
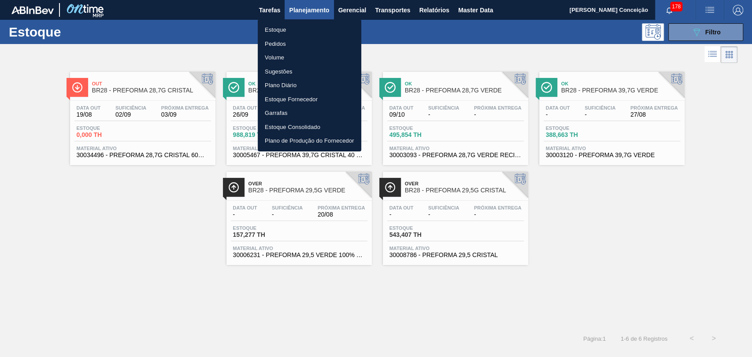
click at [282, 27] on li "Estoque" at bounding box center [310, 30] width 104 height 14
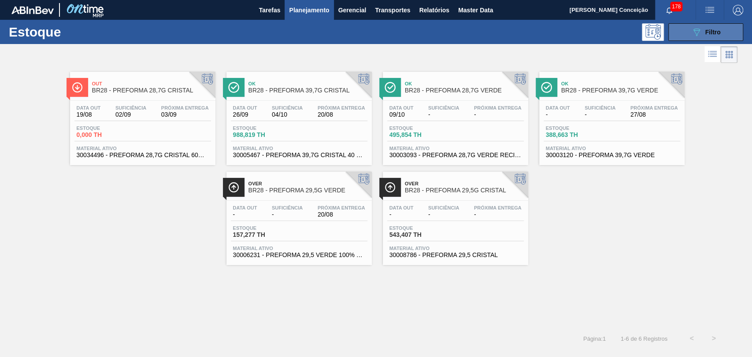
click at [727, 26] on button "089F7B8B-B2A5-4AFE-B5C0-19BA573D28AC Filtro" at bounding box center [705, 32] width 75 height 18
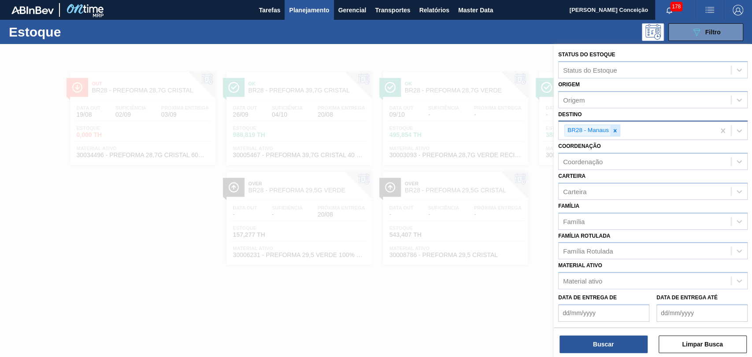
click at [614, 130] on icon at bounding box center [615, 130] width 3 height 3
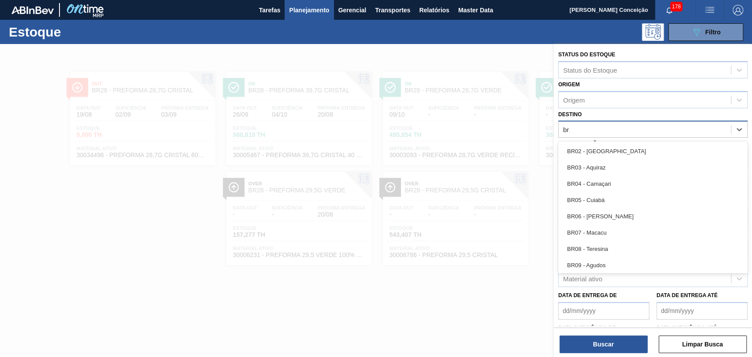
type input "br19"
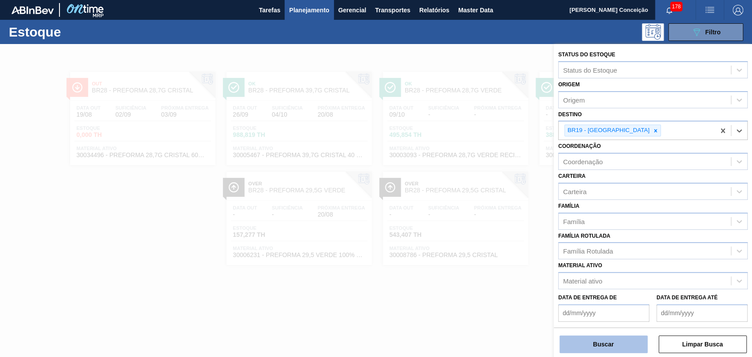
click at [606, 349] on button "Buscar" at bounding box center [604, 345] width 88 height 18
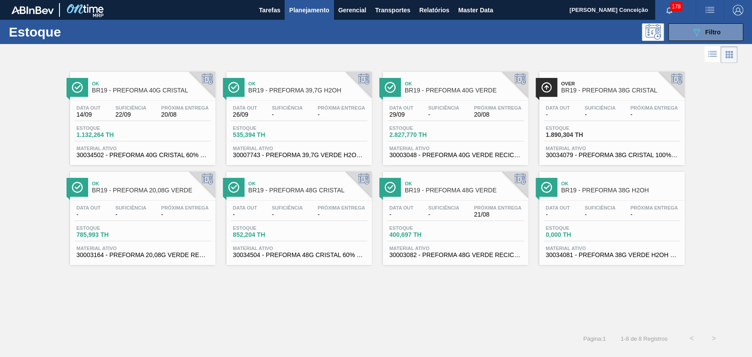
click at [257, 289] on div "Ok BR19 - PREFORMA 40G CRISTAL Data out 14/09 Suficiência 22/09 Próxima Entrega…" at bounding box center [376, 196] width 752 height 263
click at [163, 118] on div "Data out 14/09 Suficiência 22/09 Próxima Entrega 20/08" at bounding box center [142, 113] width 137 height 16
click at [317, 306] on div "Ok BR19 - PREFORMA 40G CRISTAL Data out 14/09 Suficiência 22/09 Próxima Entrega…" at bounding box center [376, 196] width 752 height 263
click at [712, 40] on button "089F7B8B-B2A5-4AFE-B5C0-19BA573D28AC Filtro" at bounding box center [705, 32] width 75 height 18
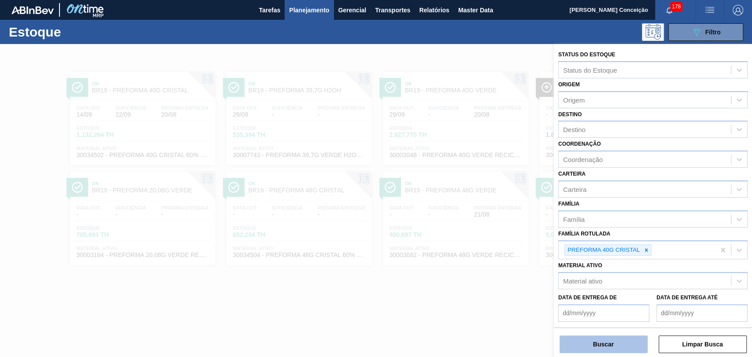
click at [601, 347] on button "Buscar" at bounding box center [604, 345] width 88 height 18
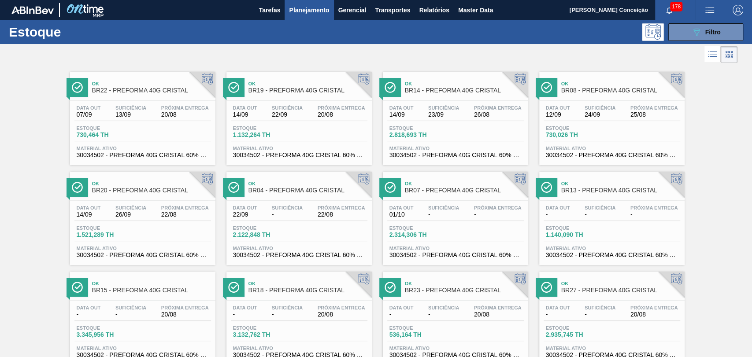
click at [461, 211] on div "Data out 01/10 Suficiência - Próxima Entrega -" at bounding box center [455, 213] width 137 height 16
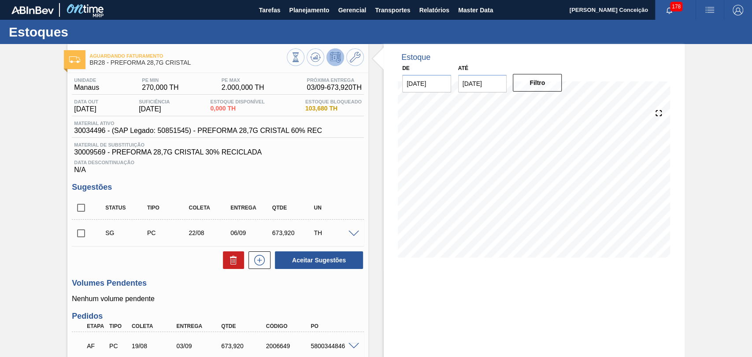
click at [373, 272] on div "Estoque De [DATE] Até [DATE] Filtro" at bounding box center [526, 250] width 316 height 413
click at [352, 307] on div "Unidade Manaus PE MIN 270,000 TH PE MAX 2.000,000 TH Próxima Entrega 03/09 - 67…" at bounding box center [217, 263] width 301 height 380
click at [325, 295] on div "Volumes Pendentes Nenhum volume pendente" at bounding box center [218, 291] width 292 height 24
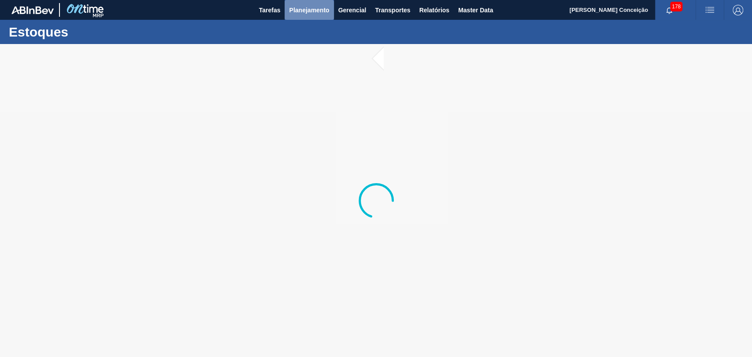
click at [323, 14] on span "Planejamento" at bounding box center [309, 10] width 40 height 11
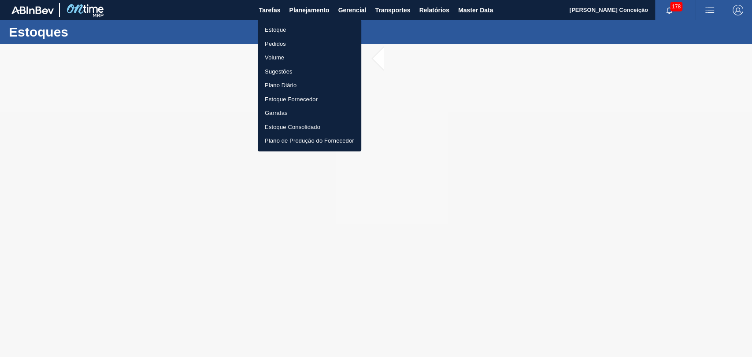
drag, startPoint x: 281, startPoint y: 29, endPoint x: 690, endPoint y: 60, distance: 410.1
click at [281, 29] on li "Estoque" at bounding box center [310, 30] width 104 height 14
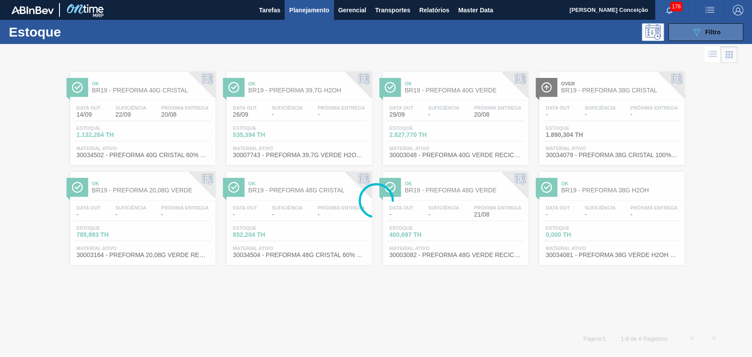
click at [725, 35] on button "089F7B8B-B2A5-4AFE-B5C0-19BA573D28AC Filtro" at bounding box center [705, 32] width 75 height 18
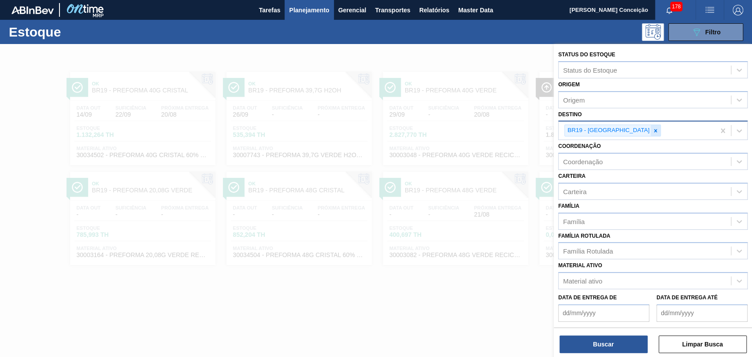
click at [653, 133] on icon at bounding box center [656, 131] width 6 height 6
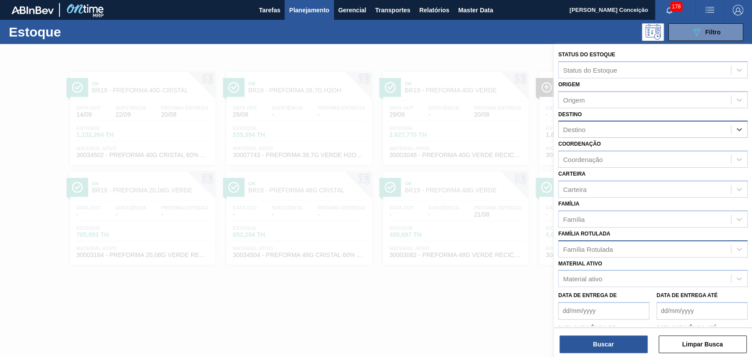
click at [581, 247] on div "Família Rotulada" at bounding box center [588, 248] width 50 height 7
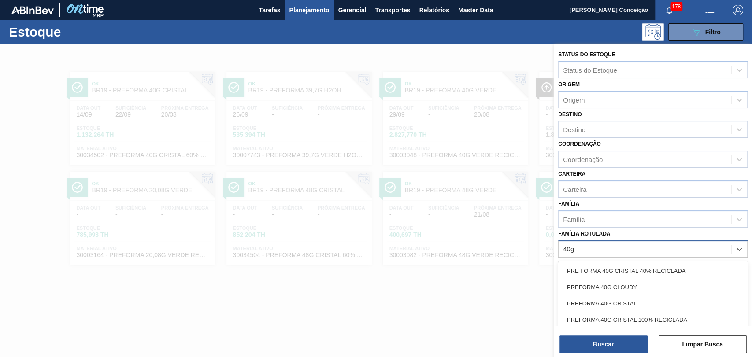
type Rotulada "40g c"
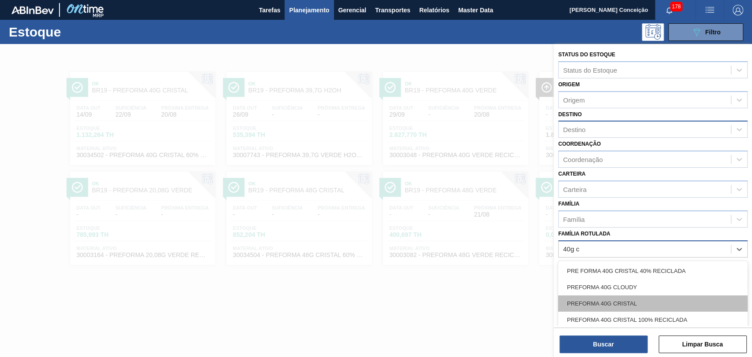
click at [601, 304] on div "PREFORMA 40G CRISTAL" at bounding box center [652, 304] width 189 height 16
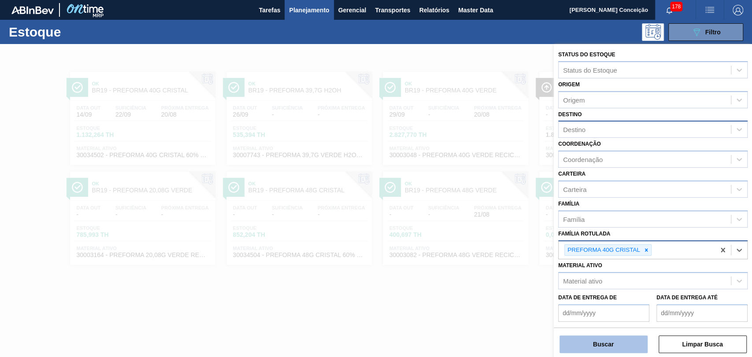
click at [604, 340] on button "Buscar" at bounding box center [604, 345] width 88 height 18
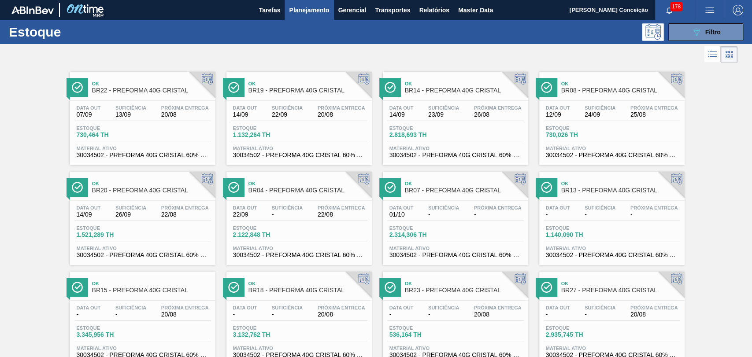
click at [458, 211] on span "Suficiência" at bounding box center [443, 207] width 31 height 5
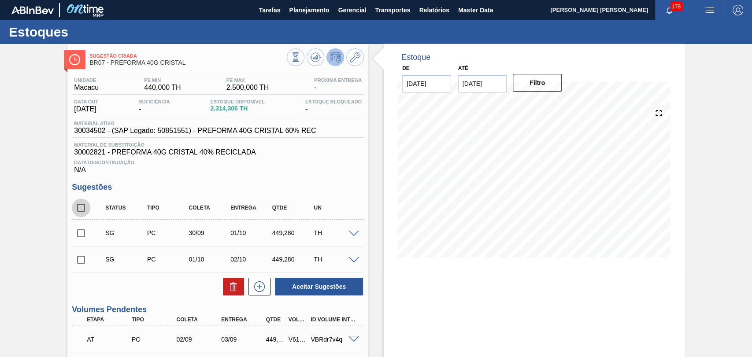
click at [89, 216] on input "checkbox" at bounding box center [81, 208] width 19 height 19
checkbox input "true"
click at [236, 288] on icon at bounding box center [233, 287] width 11 height 11
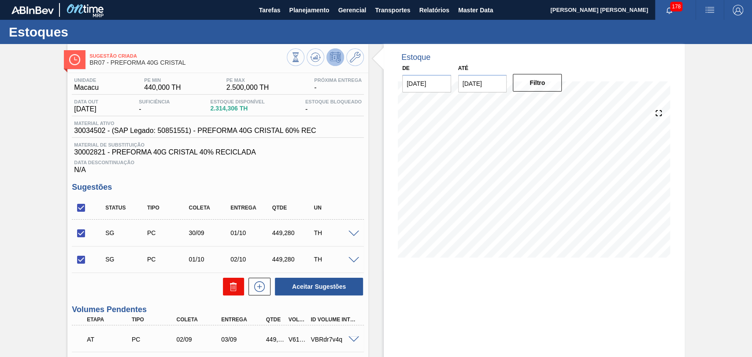
checkbox input "false"
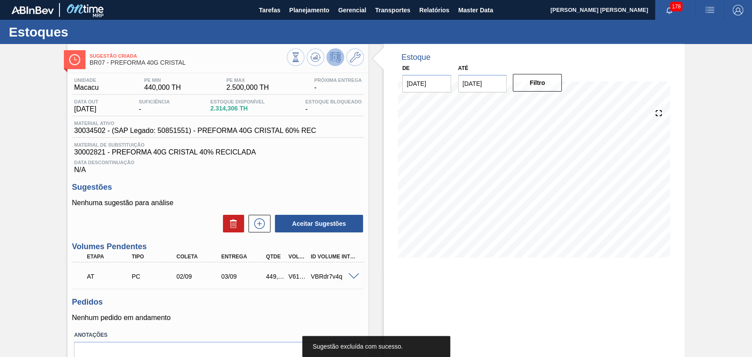
click at [338, 174] on div "Data Descontinuação N/A" at bounding box center [218, 165] width 292 height 18
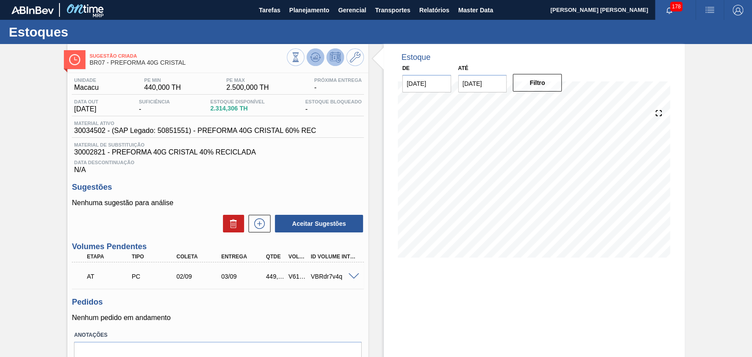
click at [300, 52] on icon at bounding box center [296, 57] width 10 height 10
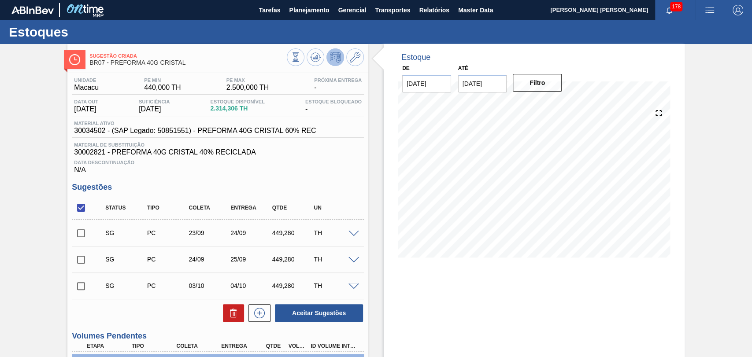
click at [300, 185] on h3 "Sugestões" at bounding box center [218, 187] width 292 height 9
click at [381, 293] on div "Estoque De [DATE] Até [DATE] Filtro 09/09 Projeção de Estoque 1,840.252 [DOMAIN…" at bounding box center [526, 267] width 316 height 447
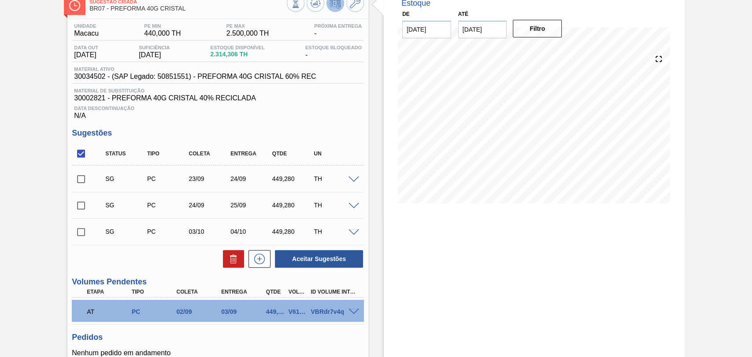
scroll to position [37, 0]
